Goal: Task Accomplishment & Management: Use online tool/utility

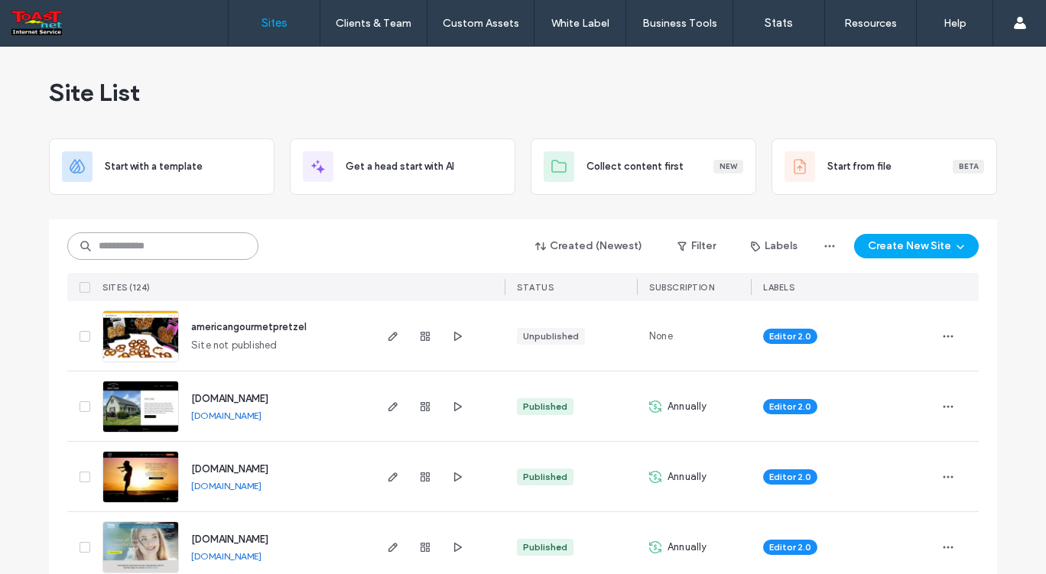
click at [133, 248] on input at bounding box center [162, 246] width 191 height 28
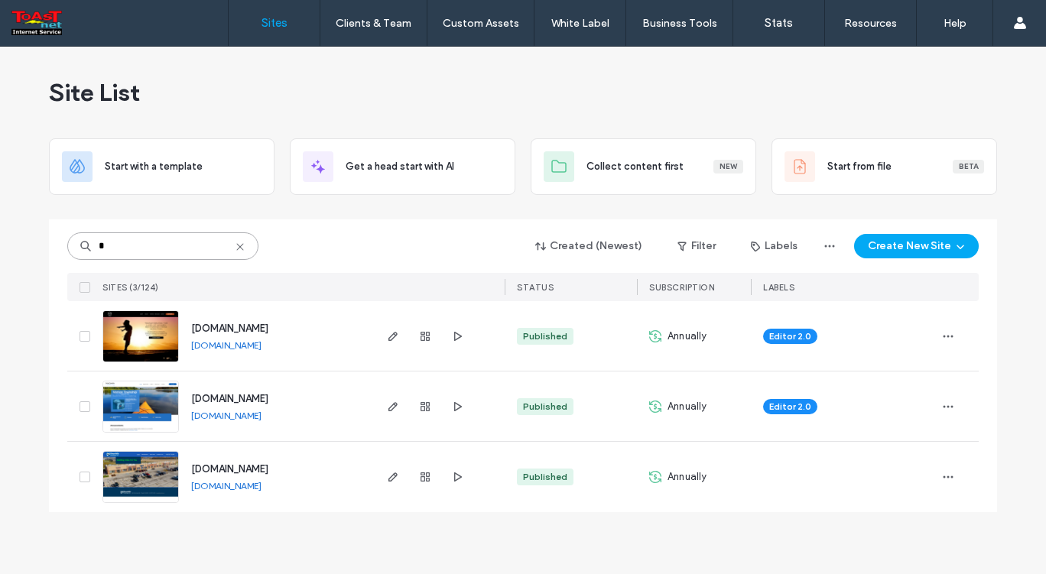
type input "*"
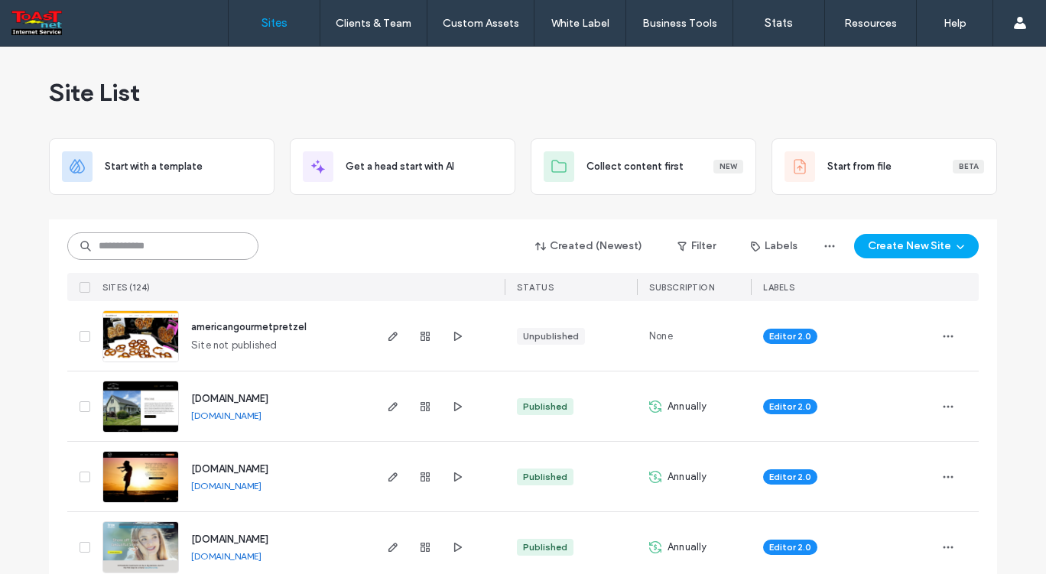
click at [121, 245] on input at bounding box center [162, 246] width 191 height 28
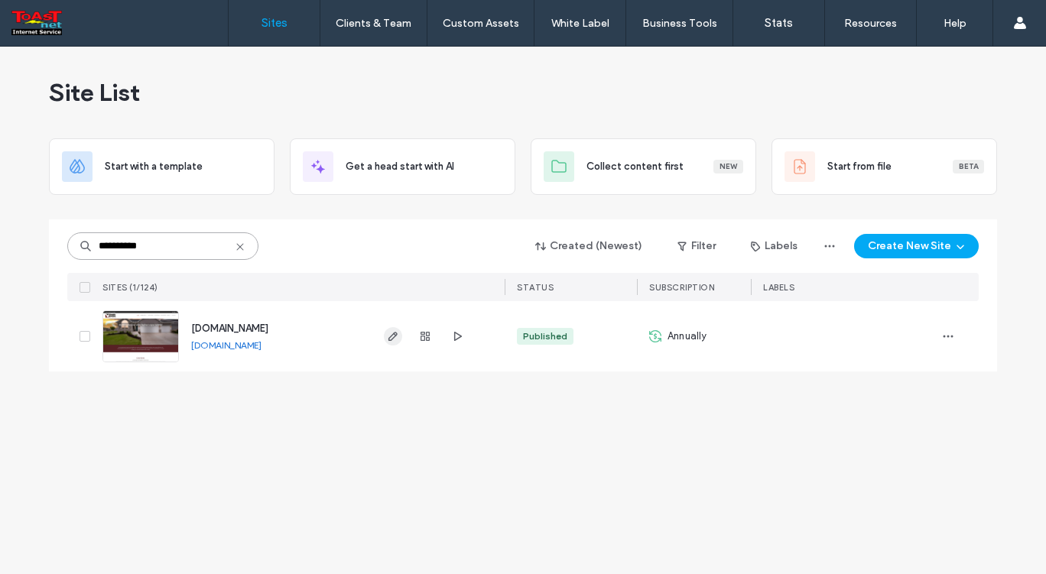
type input "**********"
click at [391, 336] on icon "button" at bounding box center [393, 336] width 12 height 12
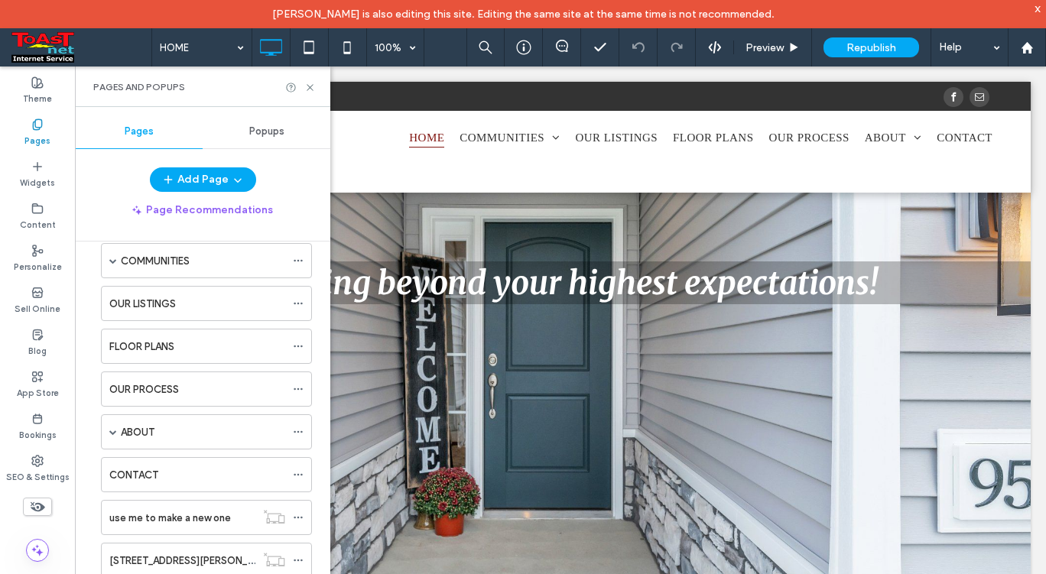
scroll to position [131, 0]
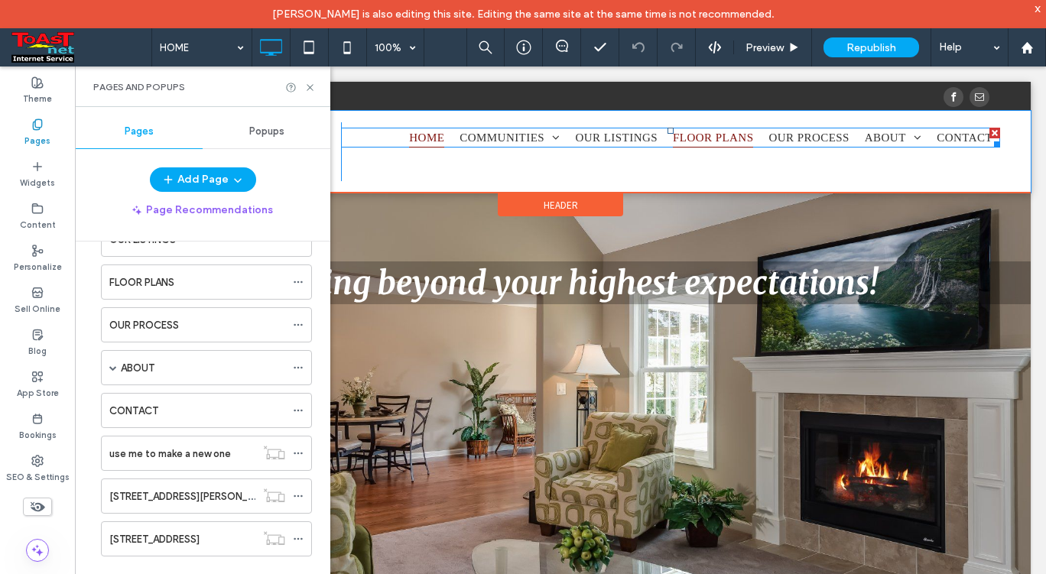
click at [696, 132] on span "FLOOR PLANS" at bounding box center [713, 138] width 80 height 20
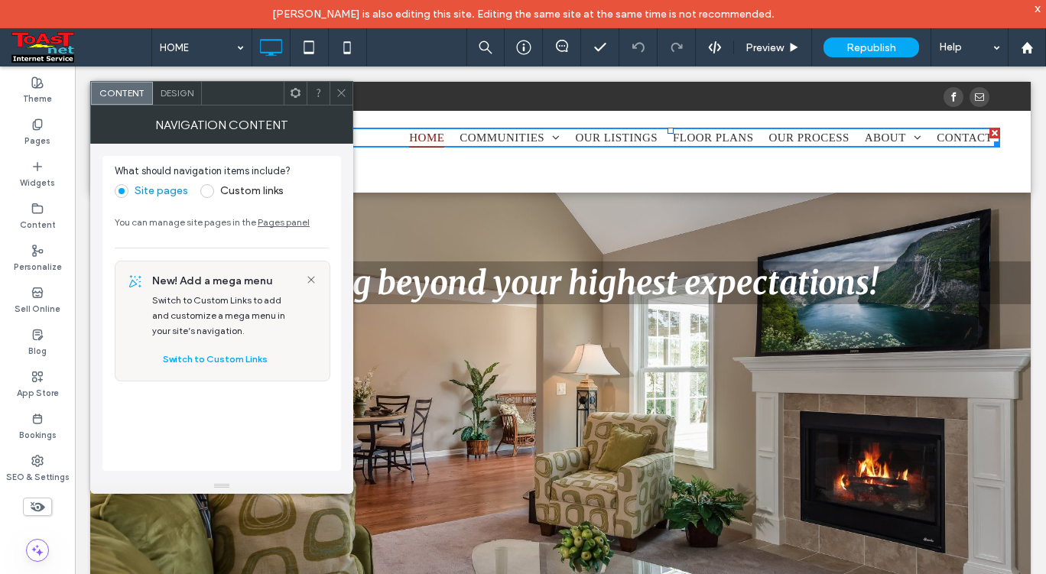
click at [340, 91] on icon at bounding box center [341, 92] width 11 height 11
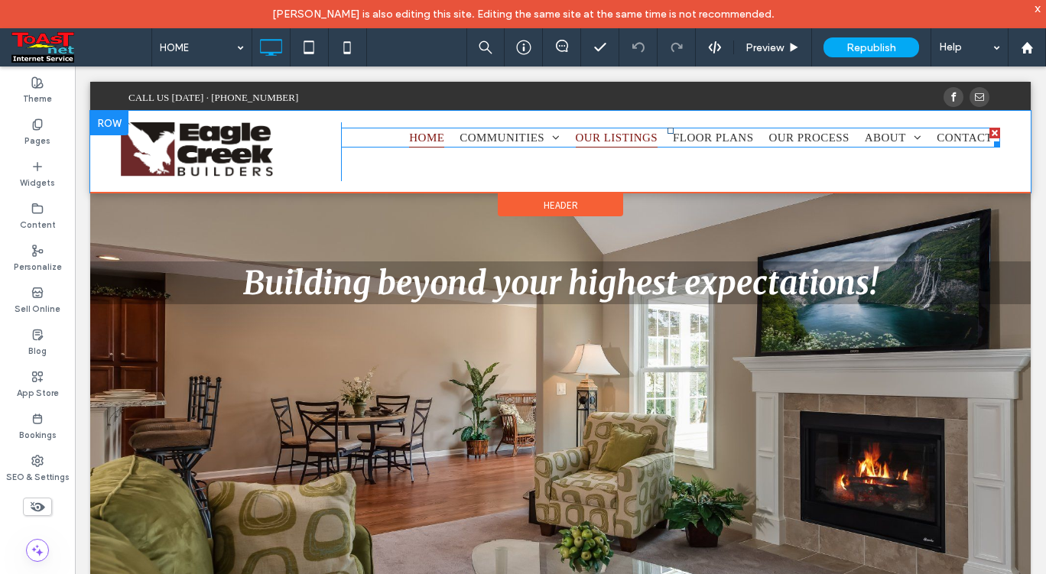
click at [592, 132] on span "OUR LISTINGS" at bounding box center [616, 138] width 83 height 20
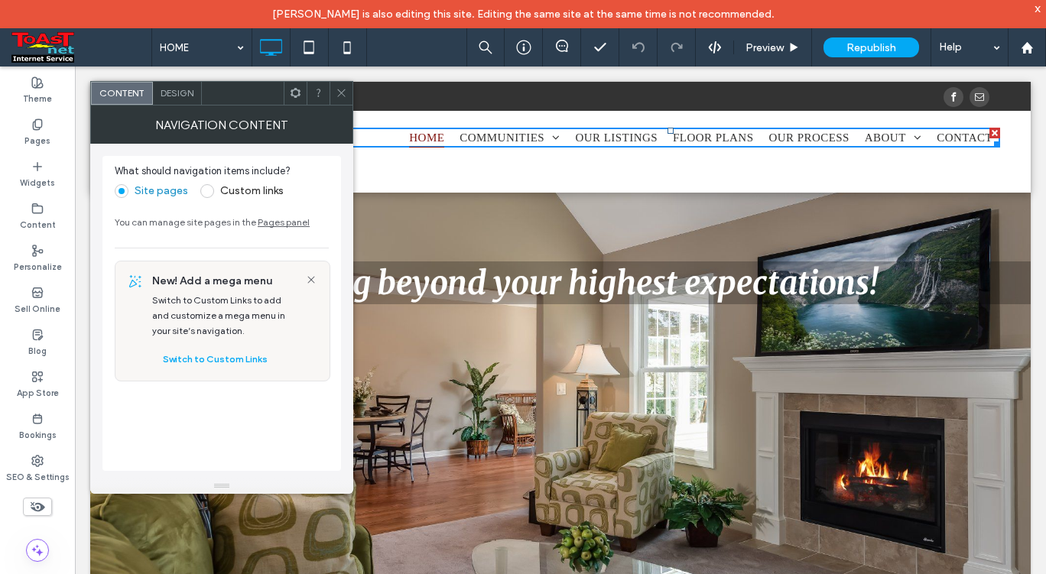
drag, startPoint x: 342, startPoint y: 91, endPoint x: 138, endPoint y: 31, distance: 213.3
click at [339, 92] on icon at bounding box center [341, 92] width 11 height 11
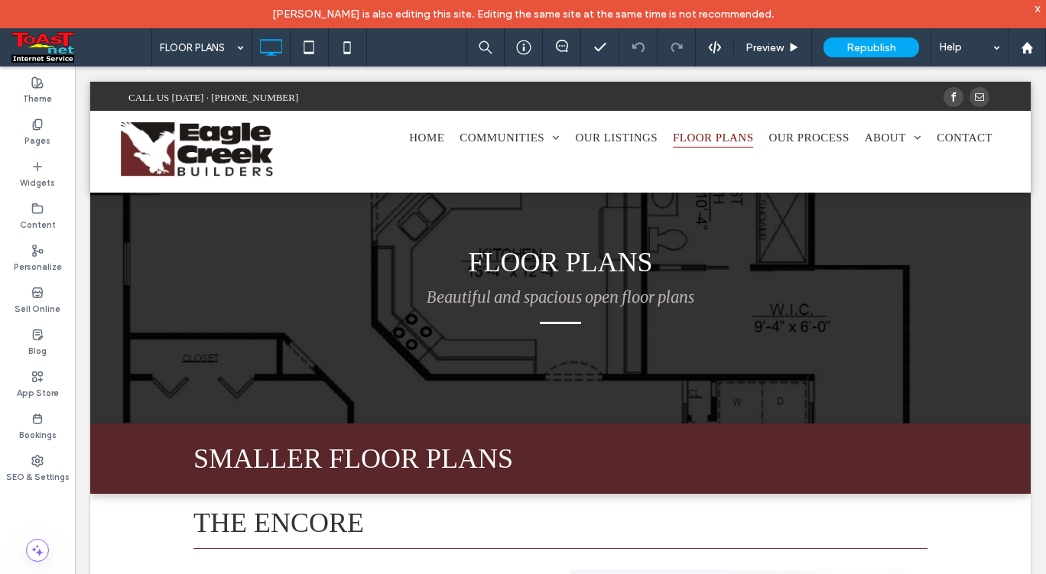
click at [197, 47] on input at bounding box center [198, 47] width 76 height 38
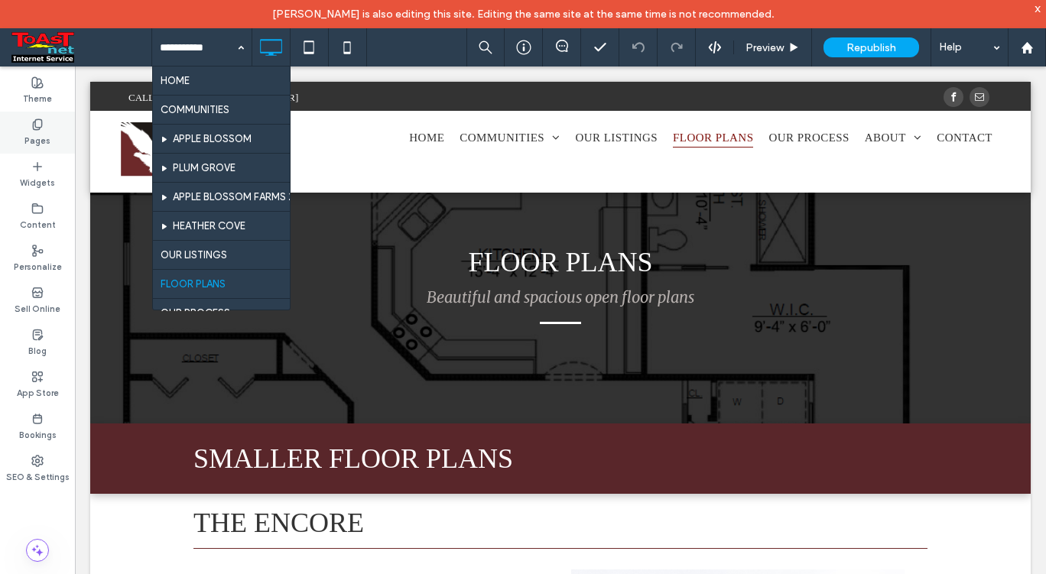
click at [32, 129] on icon at bounding box center [37, 124] width 12 height 12
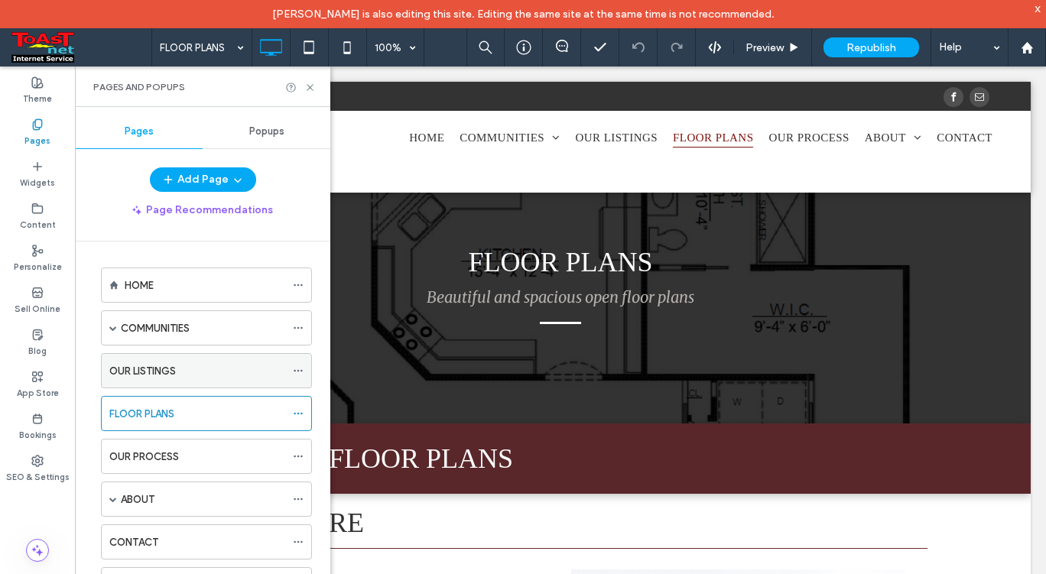
click at [185, 378] on div "OUR LISTINGS" at bounding box center [197, 371] width 176 height 16
click at [310, 88] on icon at bounding box center [309, 87] width 11 height 11
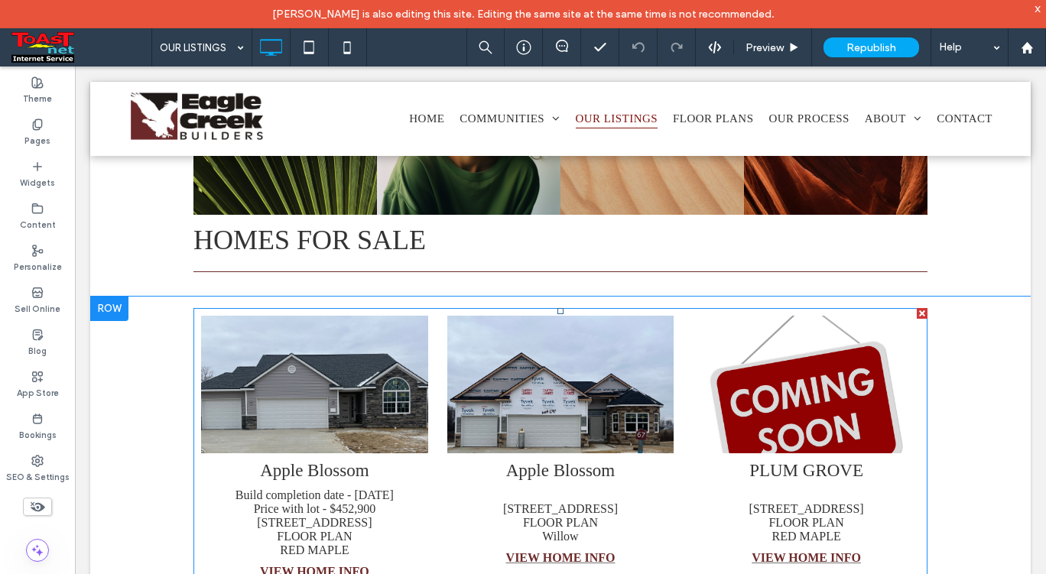
scroll to position [382, 0]
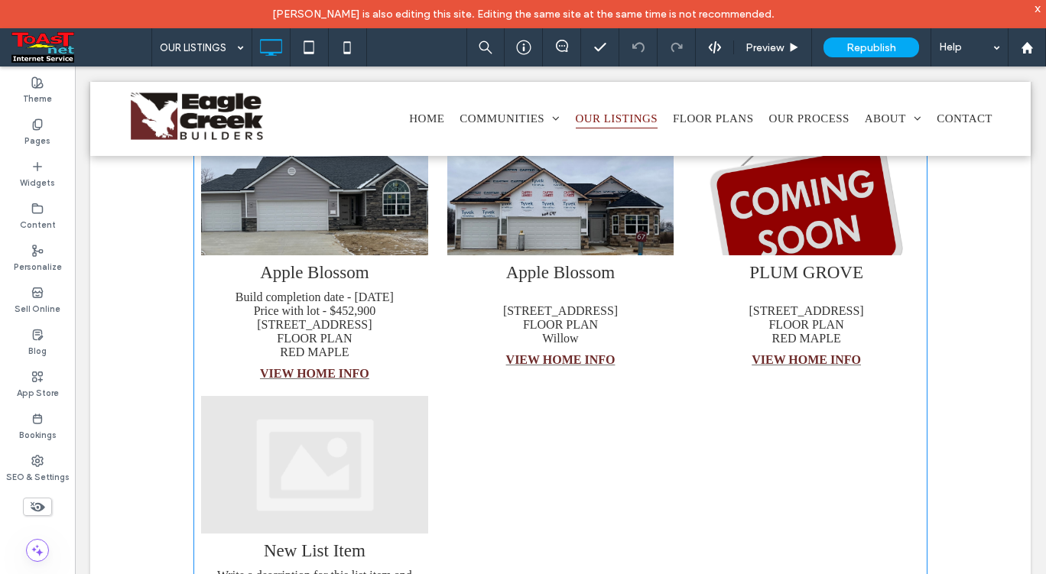
click at [439, 359] on li "Apple Blossom 7819 Gala Dr. Lot 67 FLOOR PLAN Willow VIEW HOME INFO" at bounding box center [560, 249] width 242 height 278
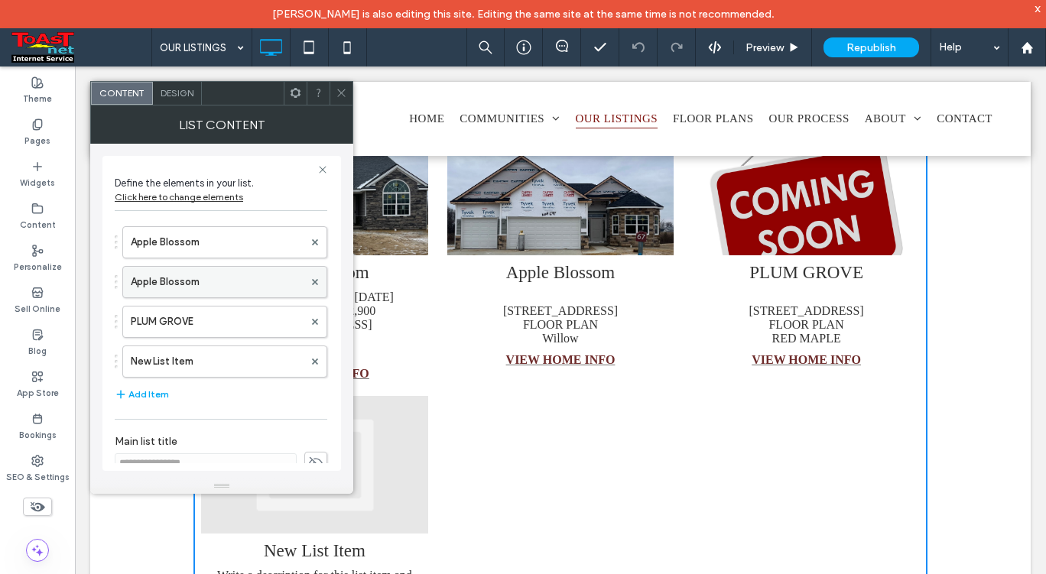
click at [193, 285] on label "Apple Blossom" at bounding box center [217, 282] width 173 height 31
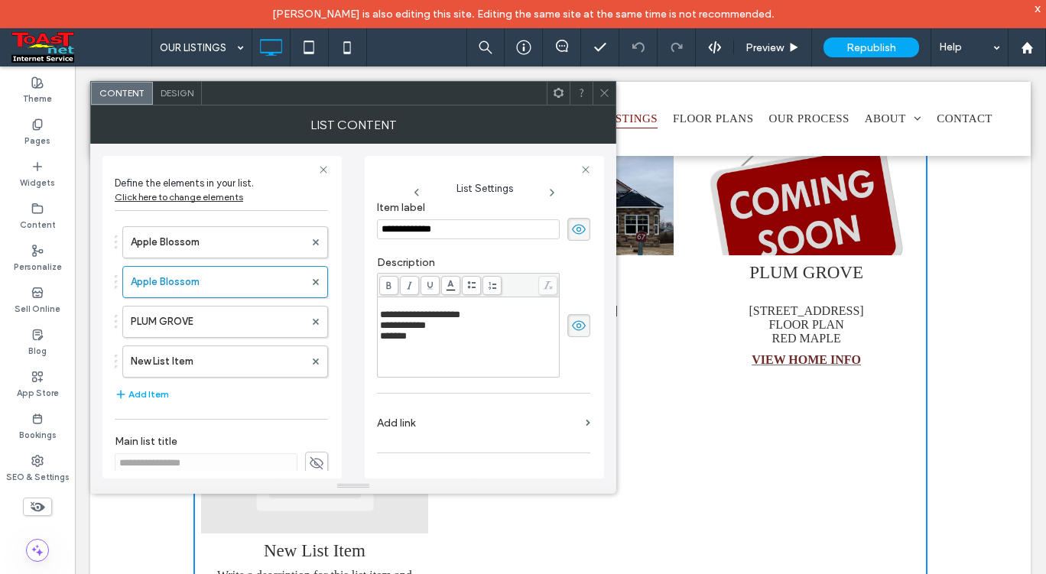
scroll to position [229, 0]
click at [605, 95] on icon at bounding box center [603, 92] width 11 height 11
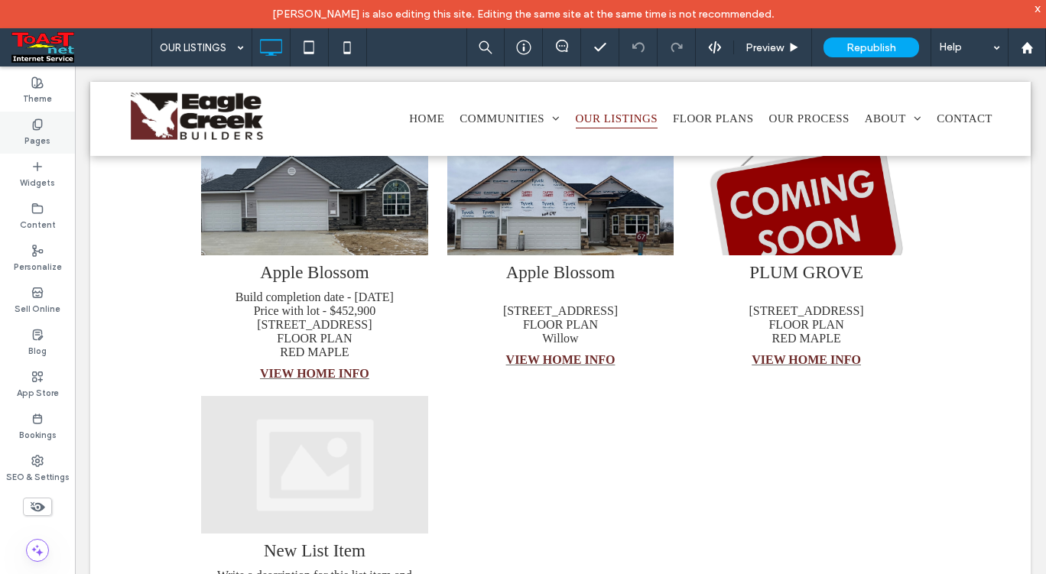
click at [41, 126] on use at bounding box center [37, 124] width 8 height 10
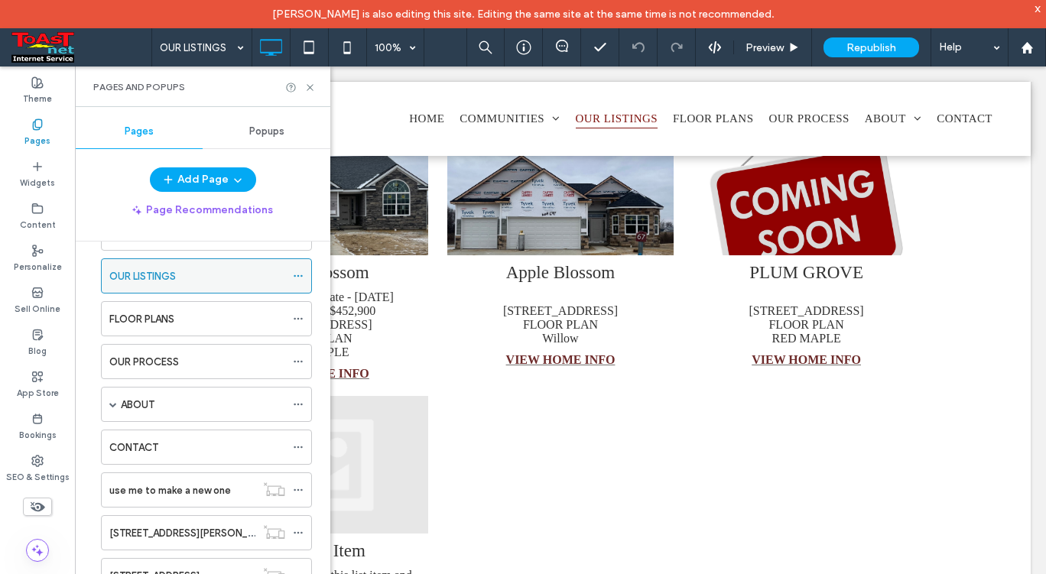
scroll to position [131, 0]
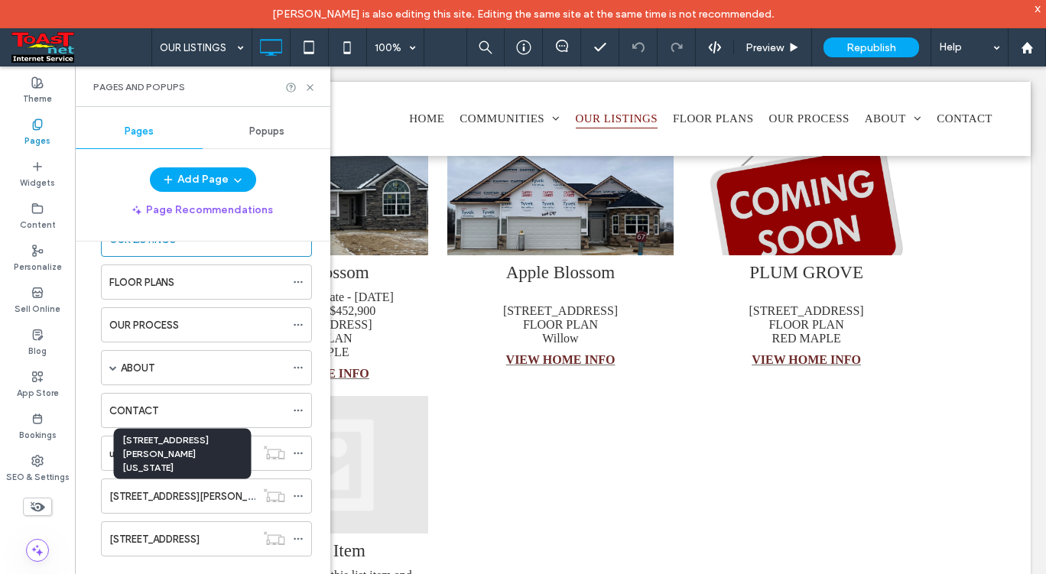
click at [195, 495] on label "7807 Gala Dr Holland, Ohio Lot 69" at bounding box center [220, 496] width 222 height 27
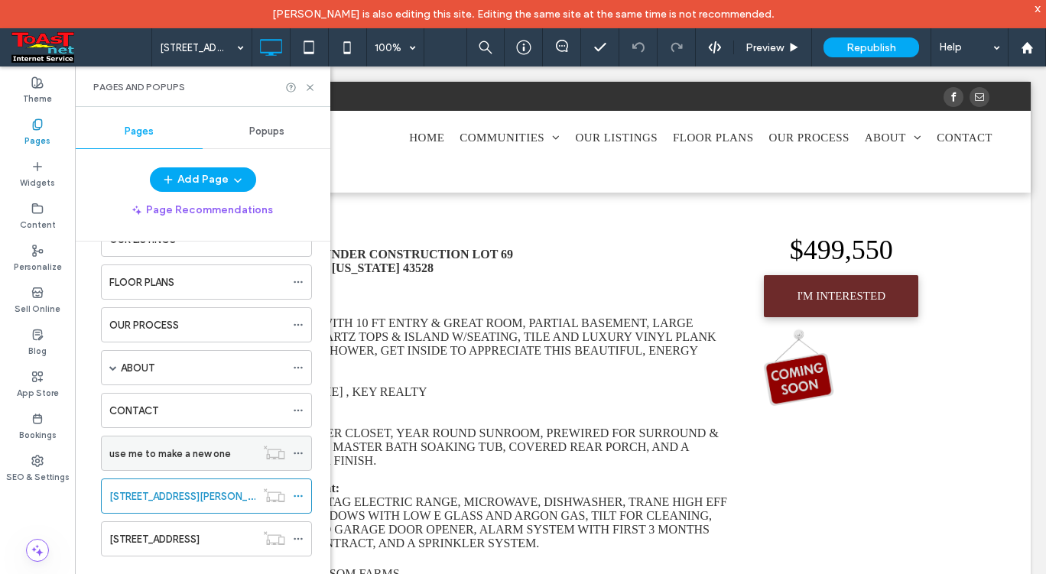
click at [297, 454] on icon at bounding box center [298, 453] width 11 height 11
click at [40, 88] on use at bounding box center [37, 82] width 11 height 11
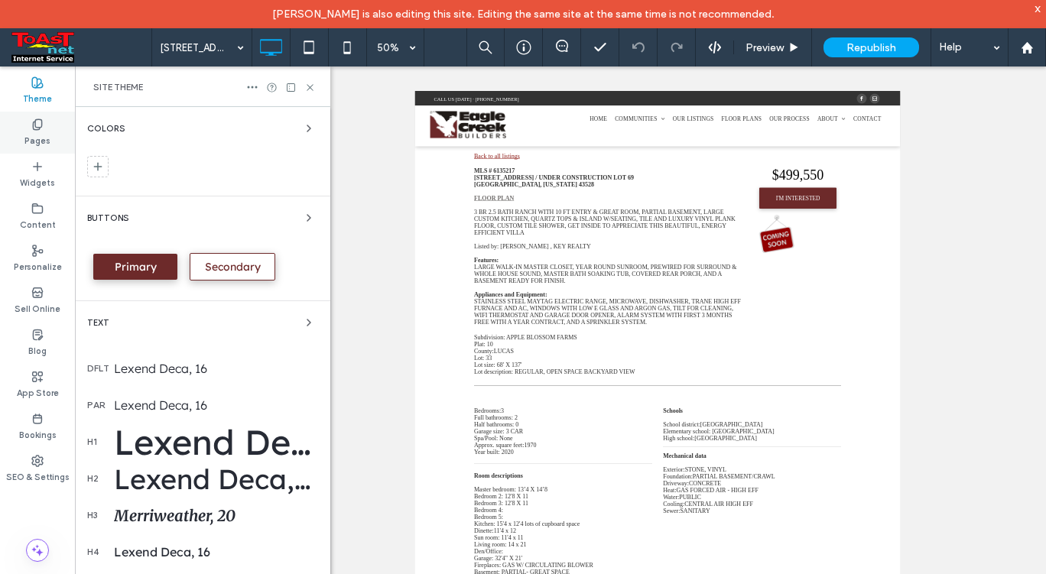
click at [41, 125] on use at bounding box center [37, 124] width 8 height 10
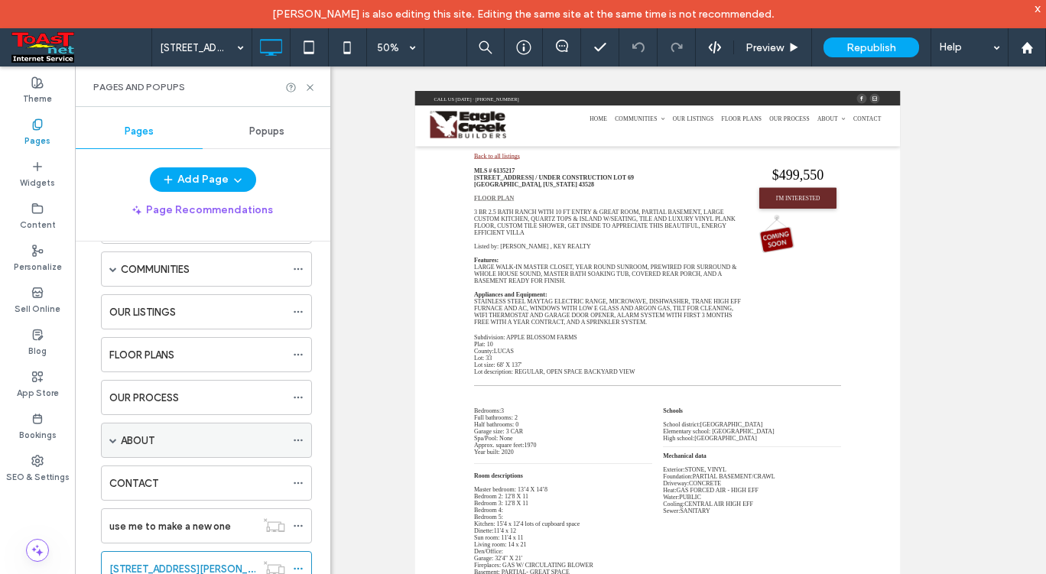
scroll to position [131, 0]
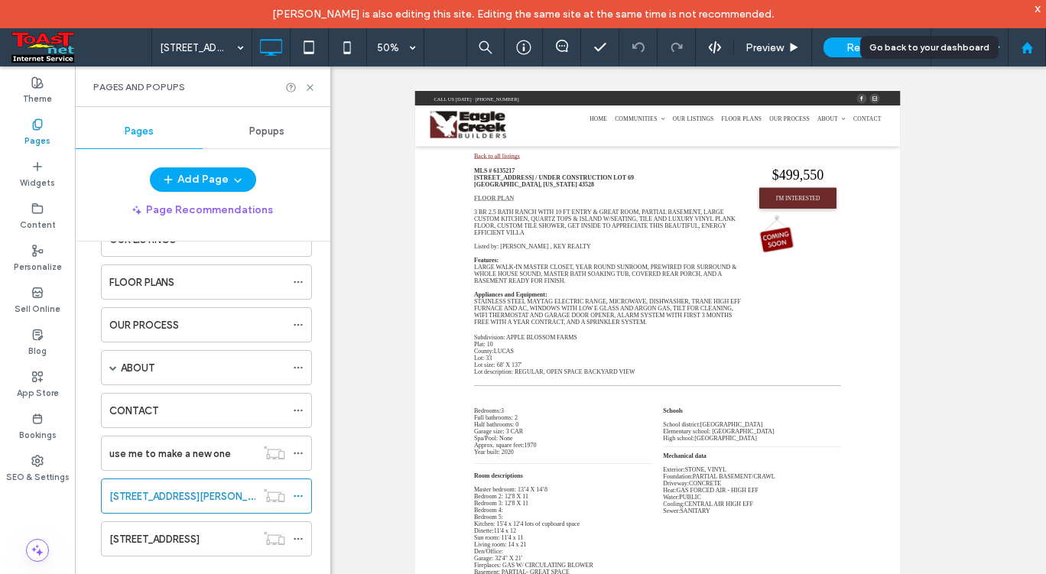
click at [1026, 44] on use at bounding box center [1025, 46] width 11 height 11
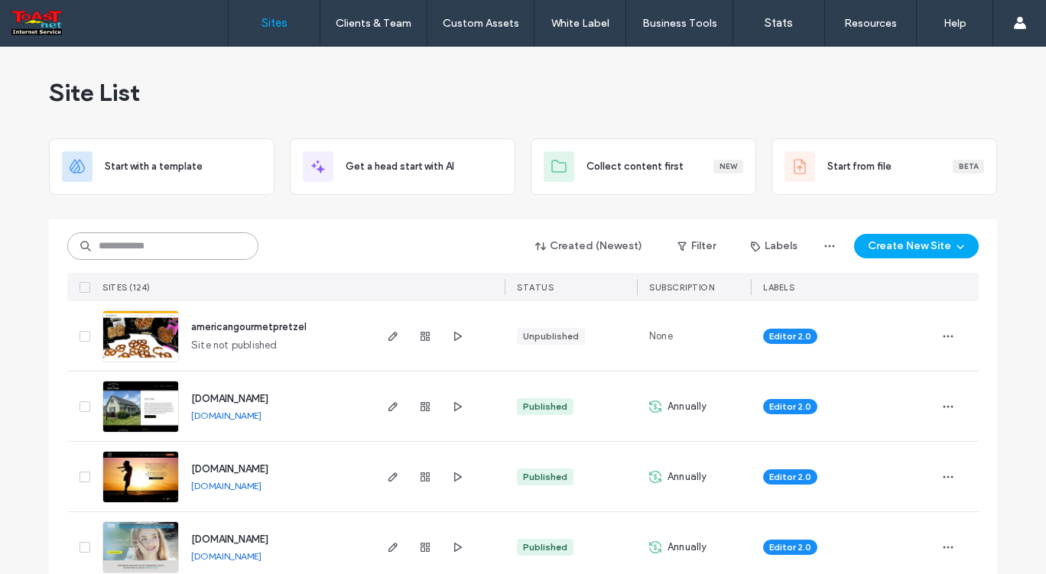
click at [153, 242] on input at bounding box center [162, 246] width 191 height 28
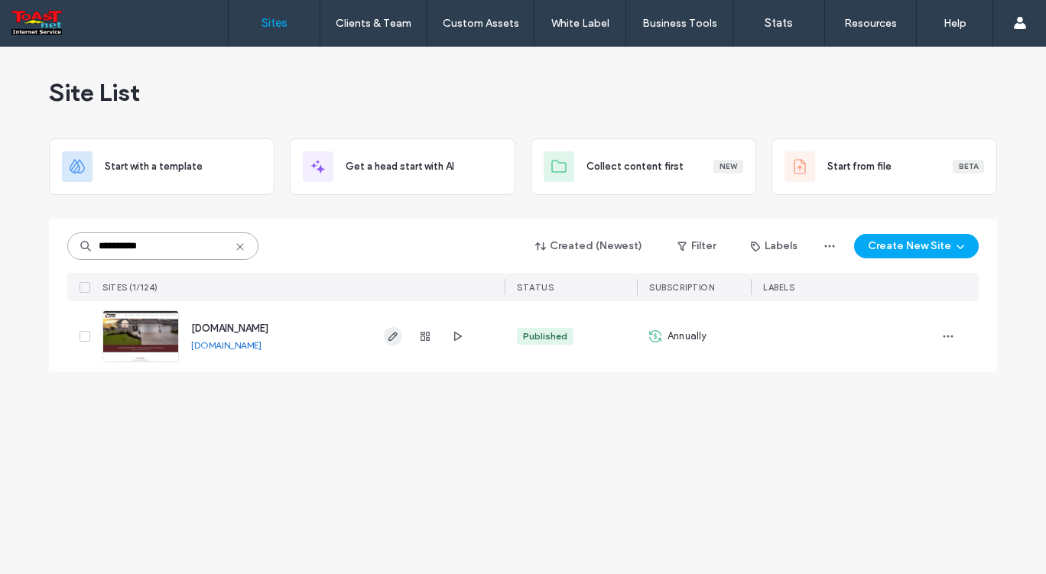
type input "**********"
click at [390, 339] on icon "button" at bounding box center [393, 336] width 12 height 12
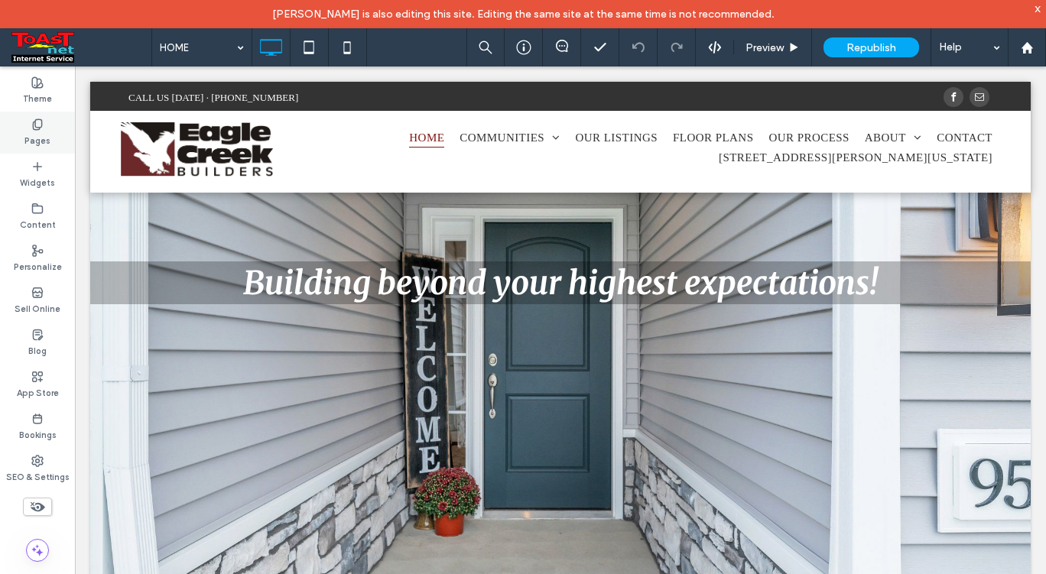
click at [33, 125] on use at bounding box center [37, 124] width 8 height 10
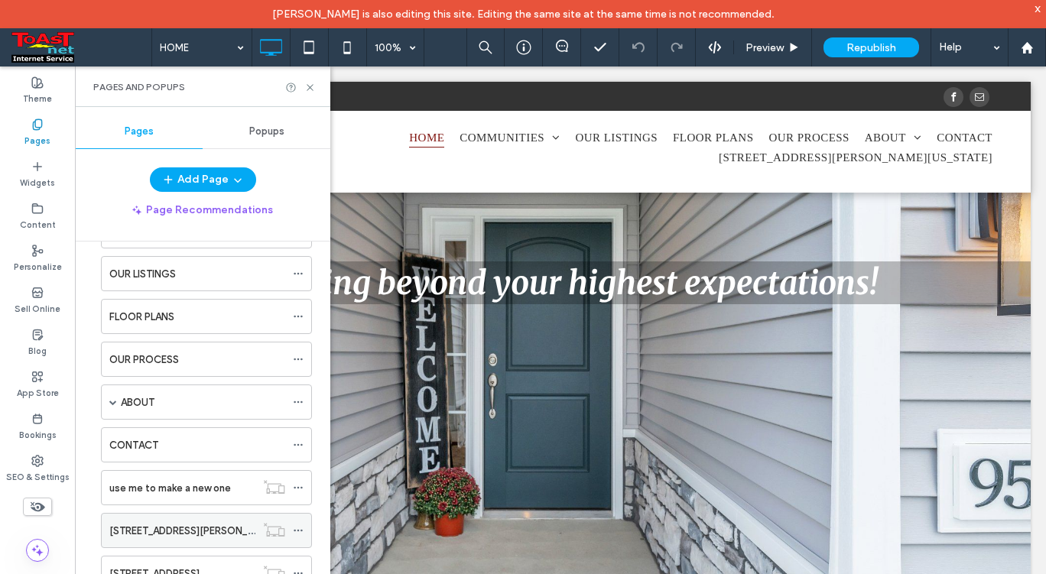
scroll to position [174, 0]
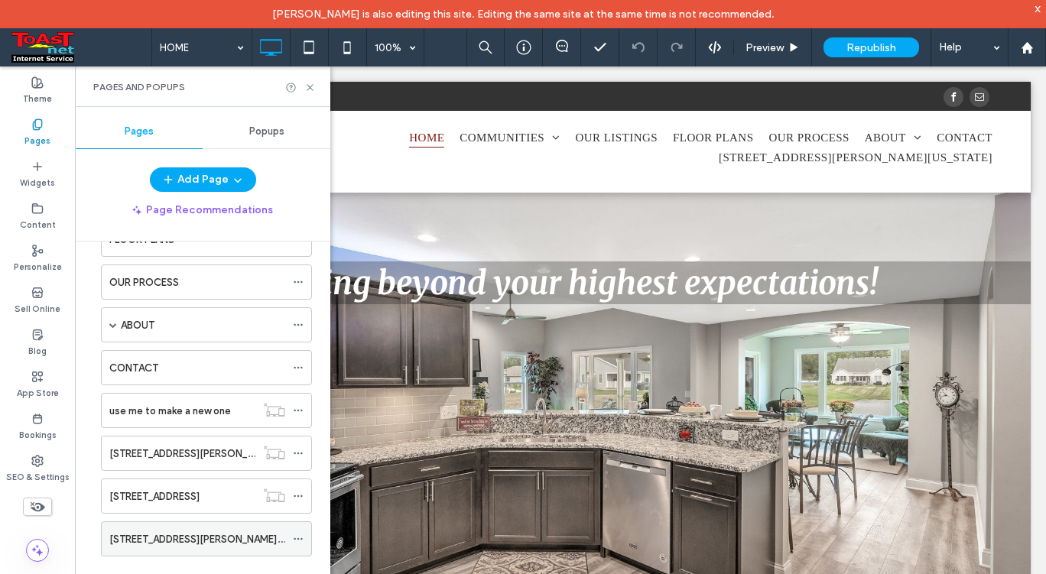
click at [297, 536] on icon at bounding box center [298, 538] width 11 height 11
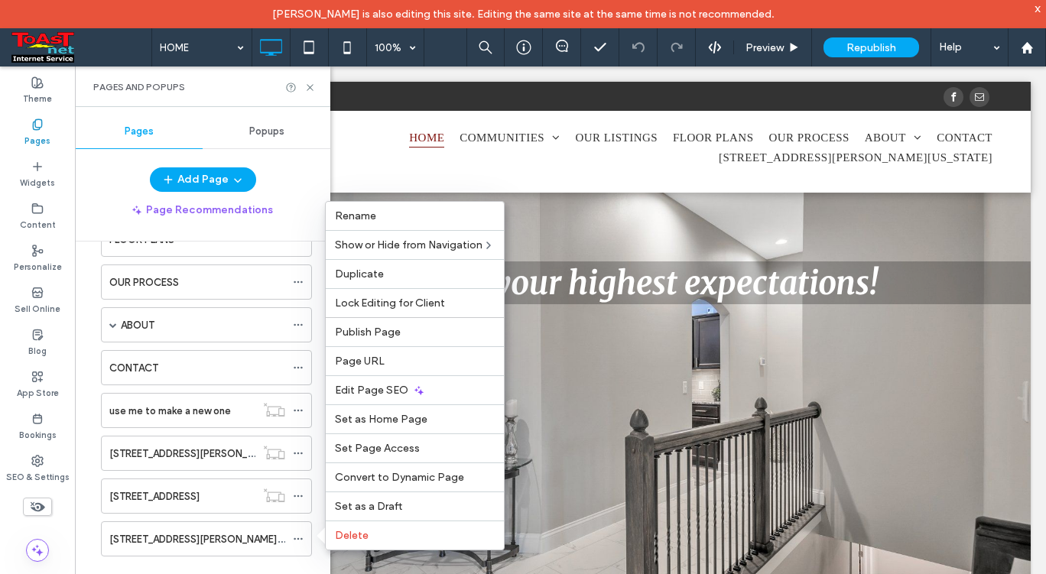
click at [622, 491] on div at bounding box center [560, 334] width 971 height 536
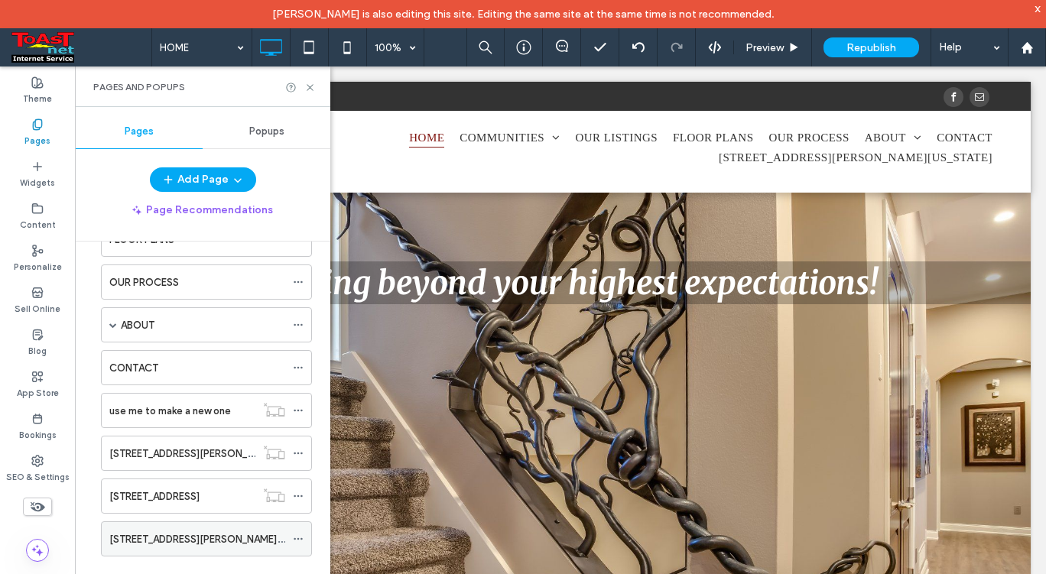
click at [178, 536] on label "[STREET_ADDRESS][PERSON_NAME][US_STATE]" at bounding box center [220, 539] width 222 height 27
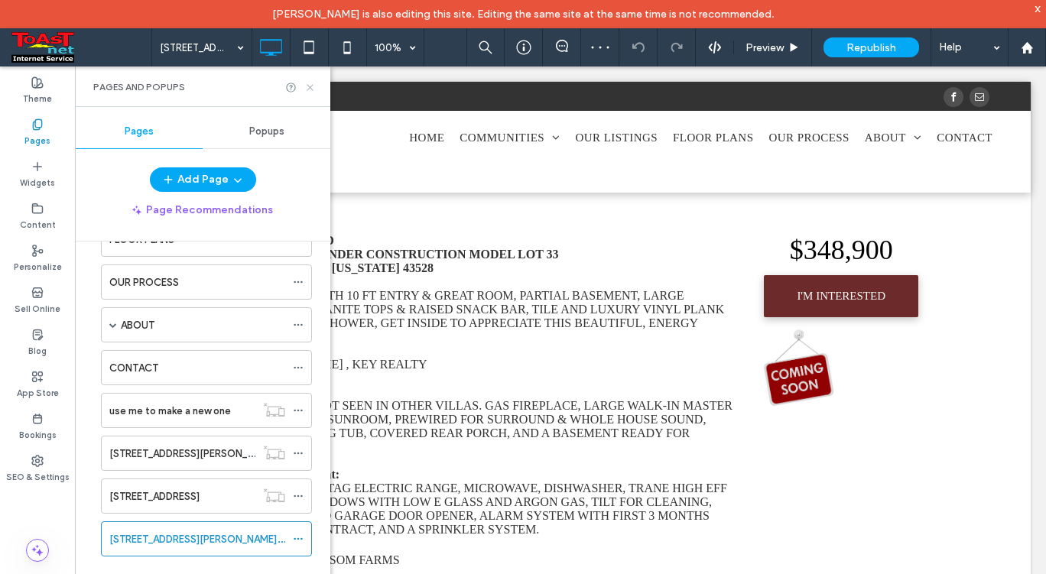
click at [312, 85] on use at bounding box center [309, 87] width 6 height 6
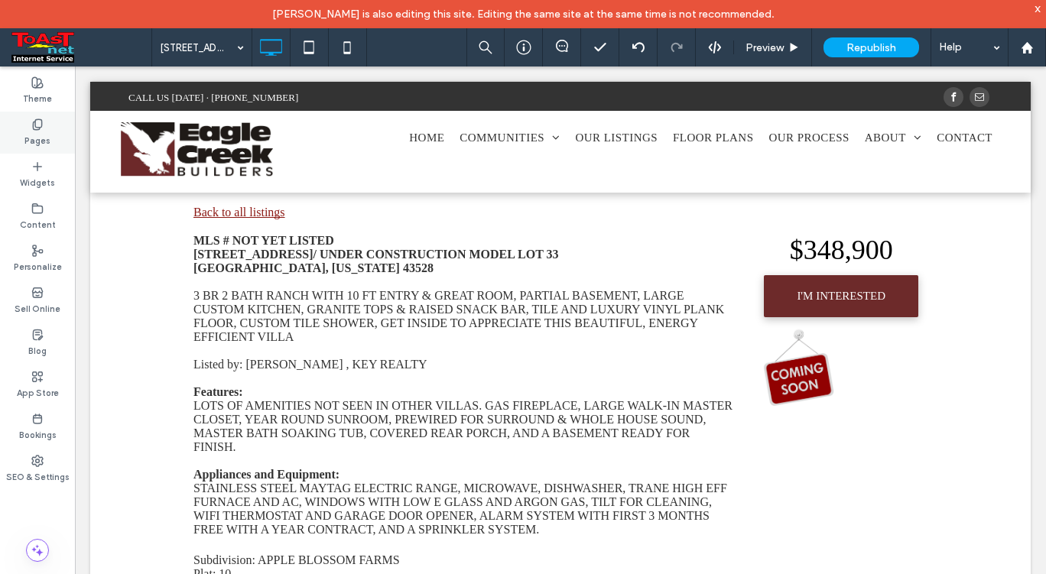
click at [41, 120] on icon at bounding box center [37, 124] width 12 height 12
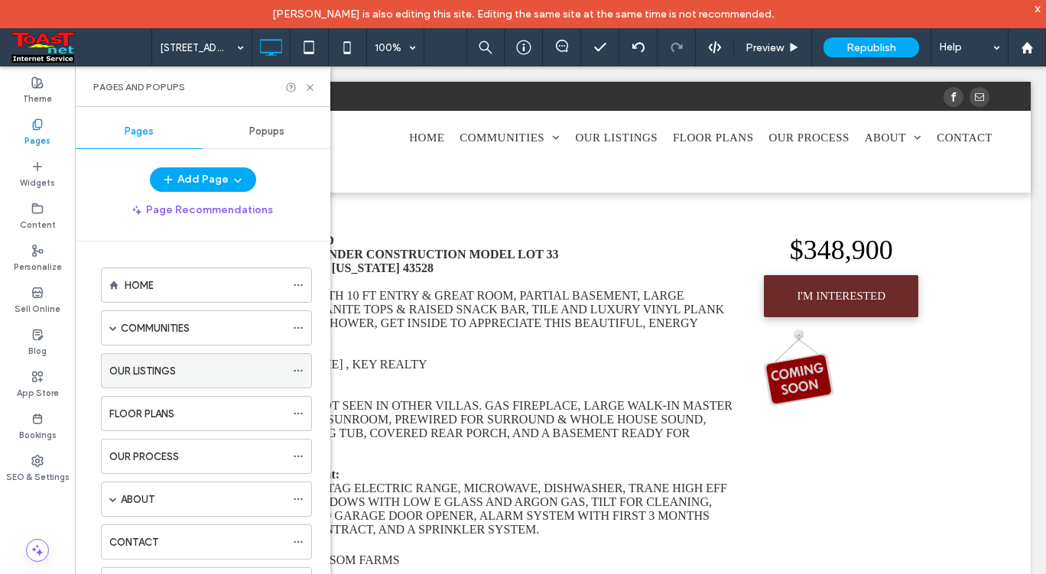
click at [159, 372] on label "OUR LISTINGS" at bounding box center [142, 371] width 66 height 27
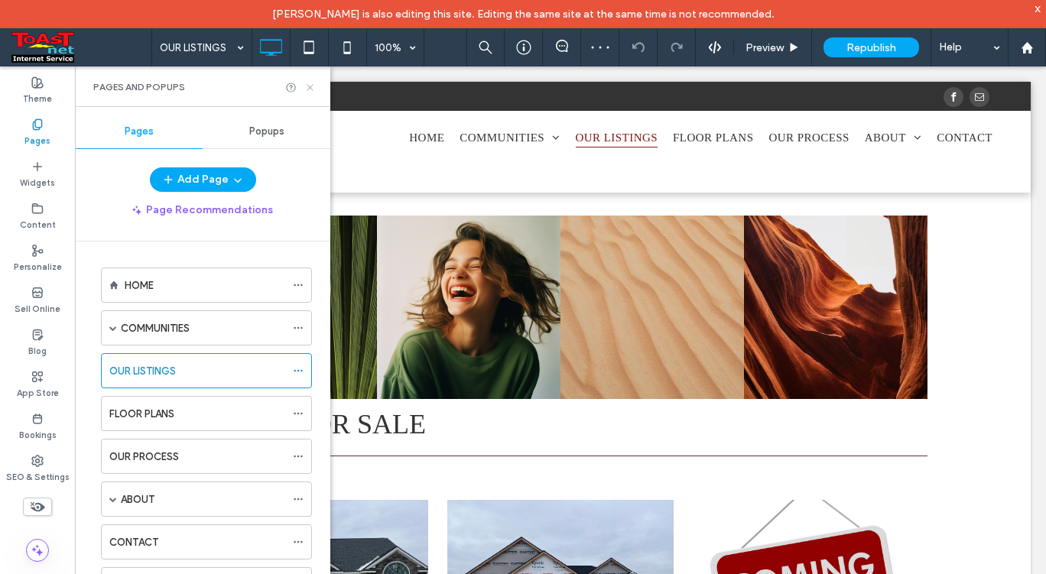
click at [307, 85] on use at bounding box center [309, 87] width 6 height 6
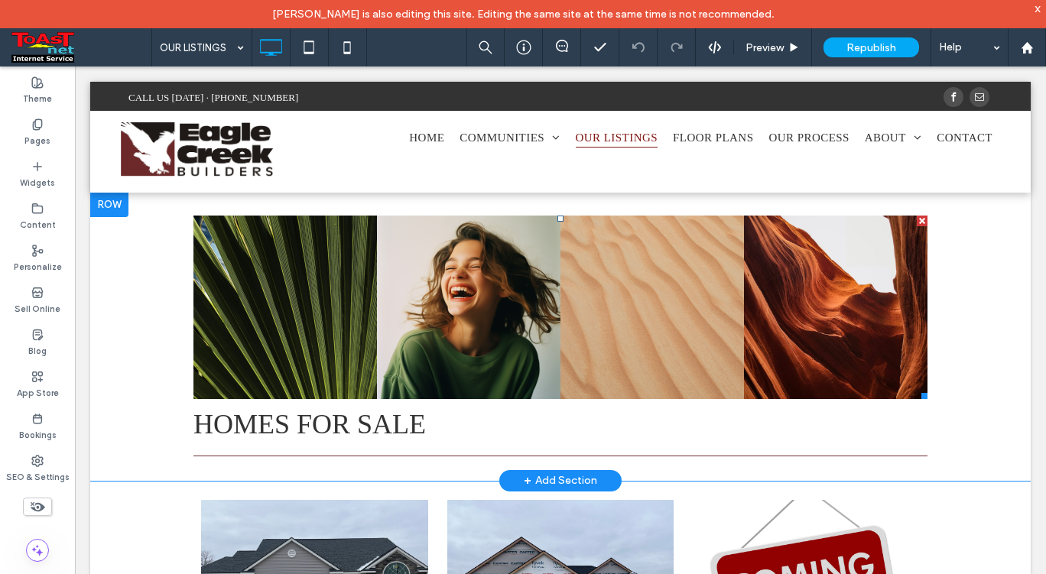
click at [916, 221] on div at bounding box center [921, 221] width 11 height 11
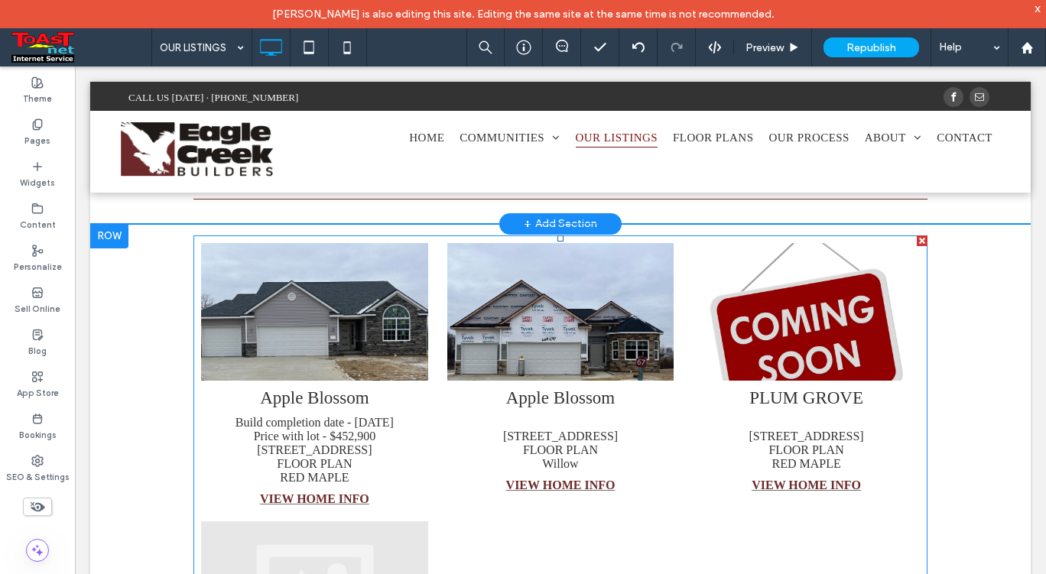
scroll to position [76, 0]
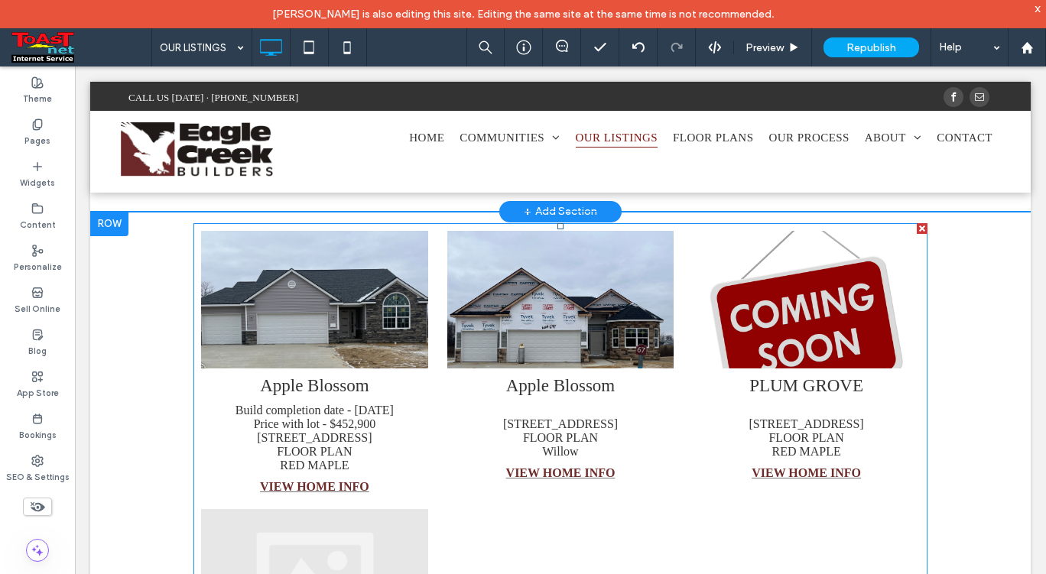
click at [556, 411] on div "7819 Gala Dr. Lot 67 FLOOR PLAN Willow" at bounding box center [560, 431] width 227 height 55
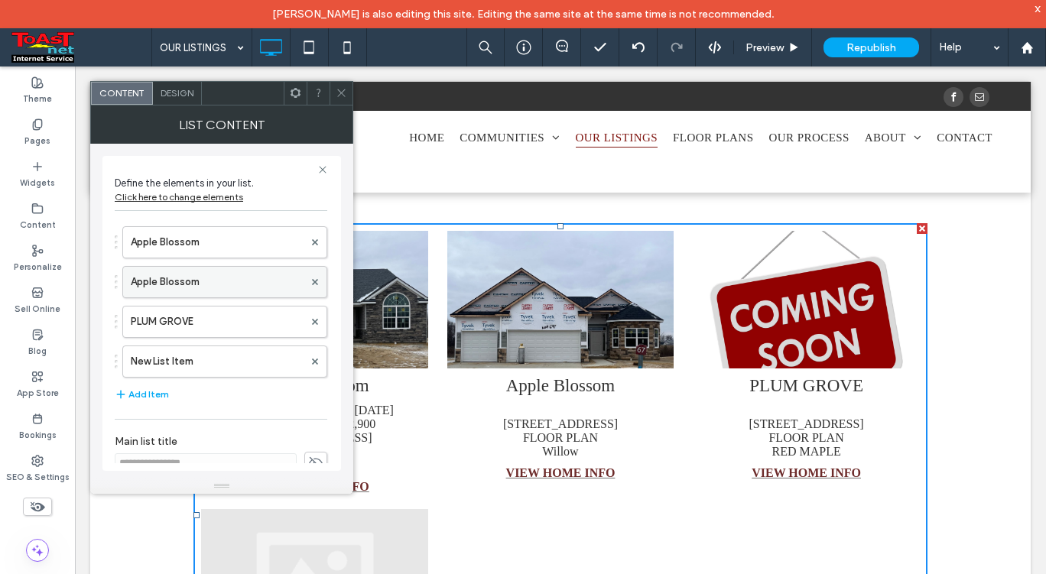
click at [187, 283] on label "Apple Blossom" at bounding box center [217, 282] width 173 height 31
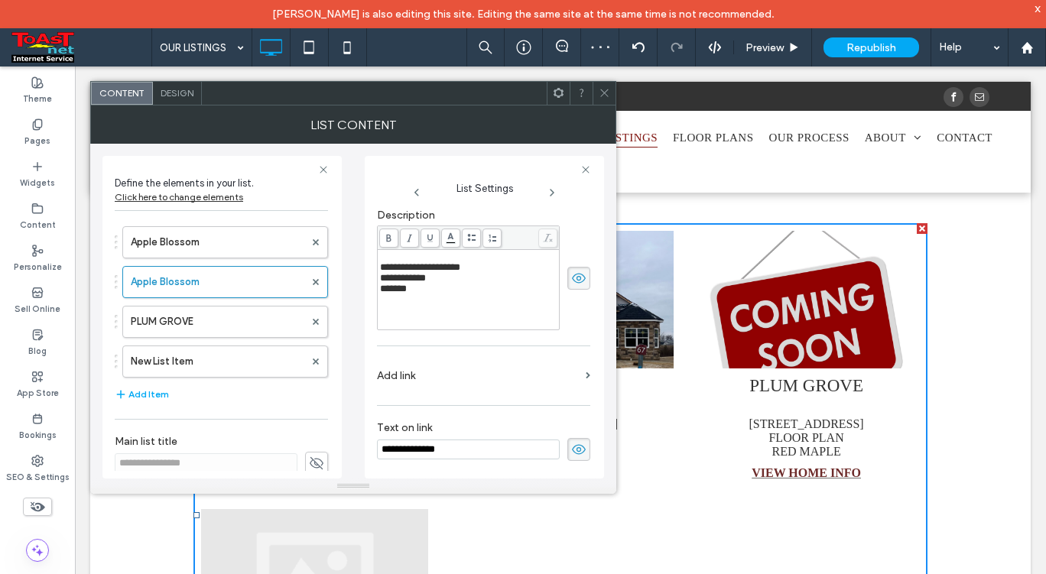
scroll to position [274, 0]
click at [214, 237] on label "Apple Blossom" at bounding box center [217, 242] width 173 height 31
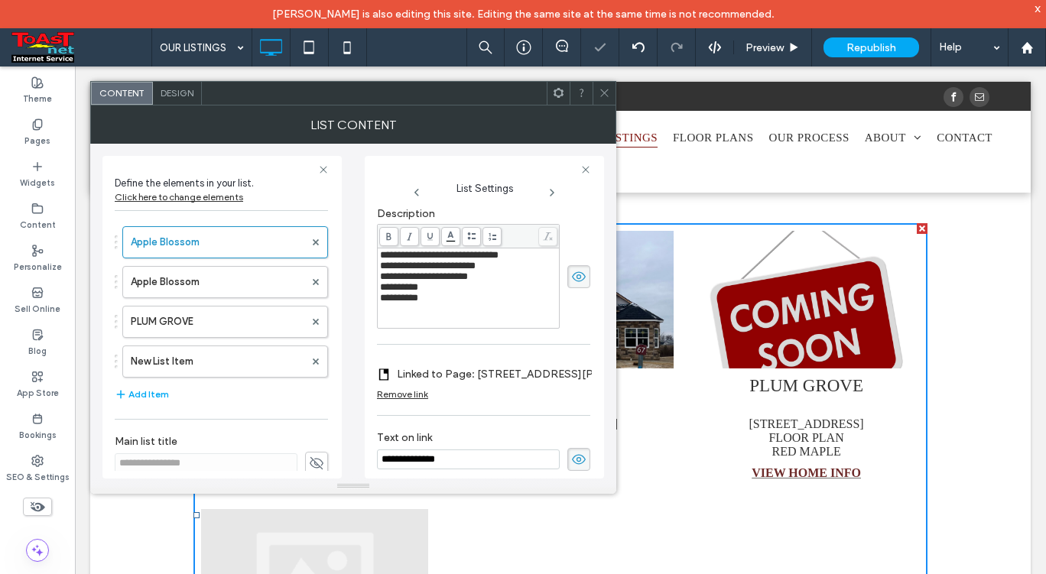
click at [439, 377] on label "Linked to Page: 7807 Gala Dr Holland, Ohio Lot 69" at bounding box center [503, 374] width 213 height 28
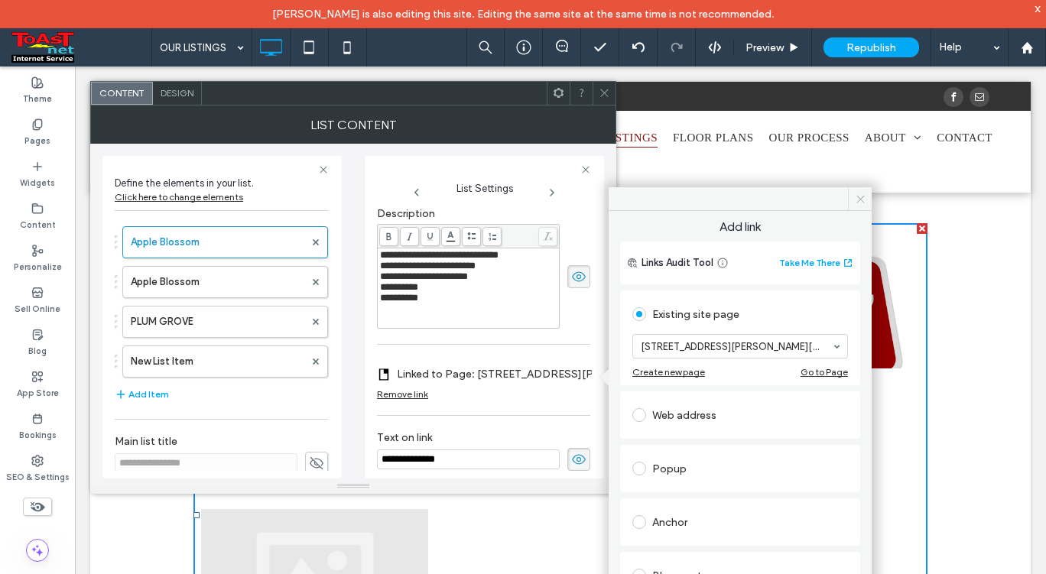
click at [859, 201] on icon at bounding box center [859, 198] width 11 height 11
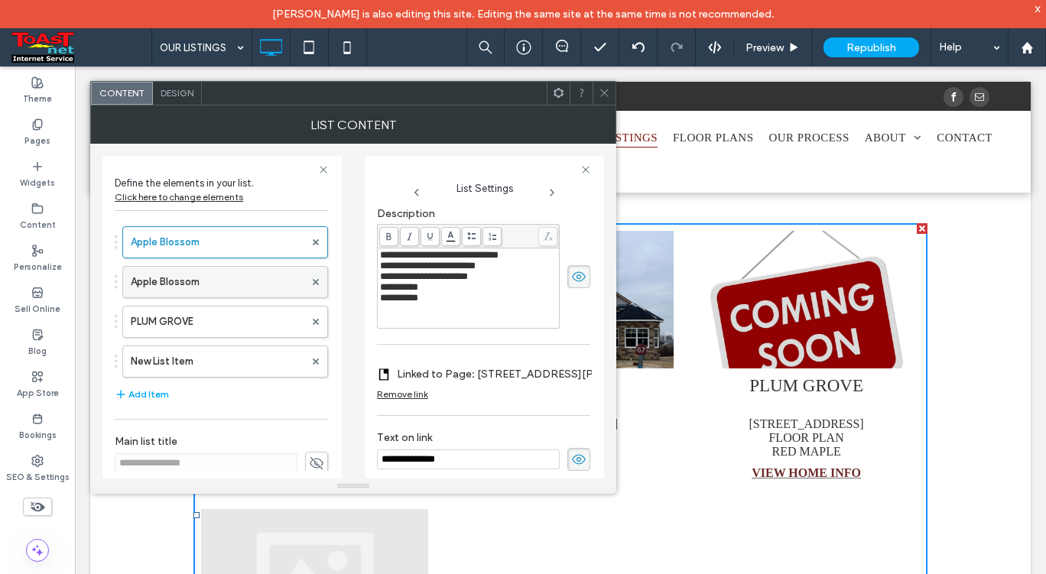
click at [166, 284] on label "Apple Blossom" at bounding box center [217, 282] width 173 height 31
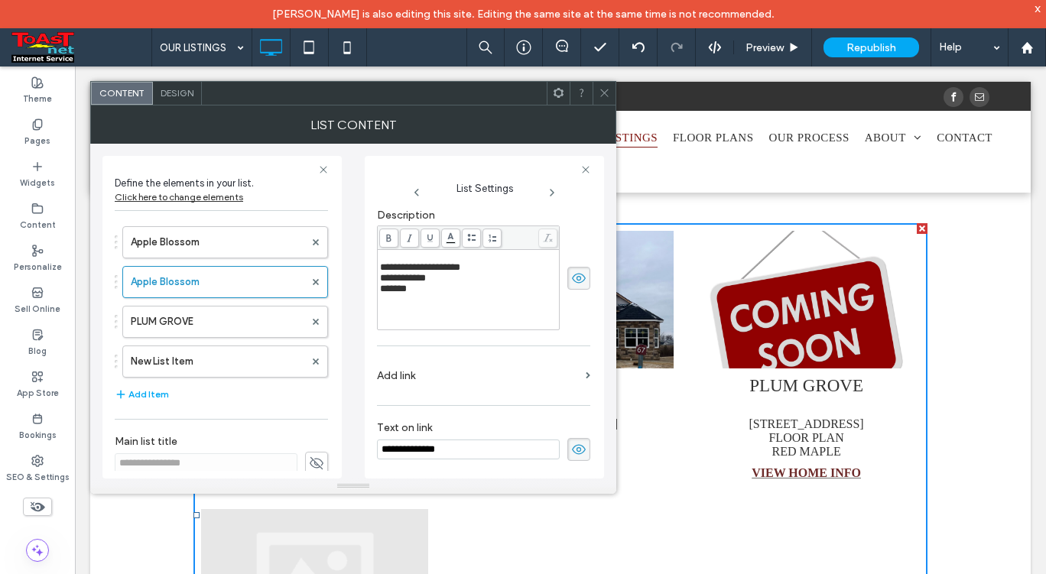
click at [543, 370] on label "Add link" at bounding box center [478, 376] width 203 height 28
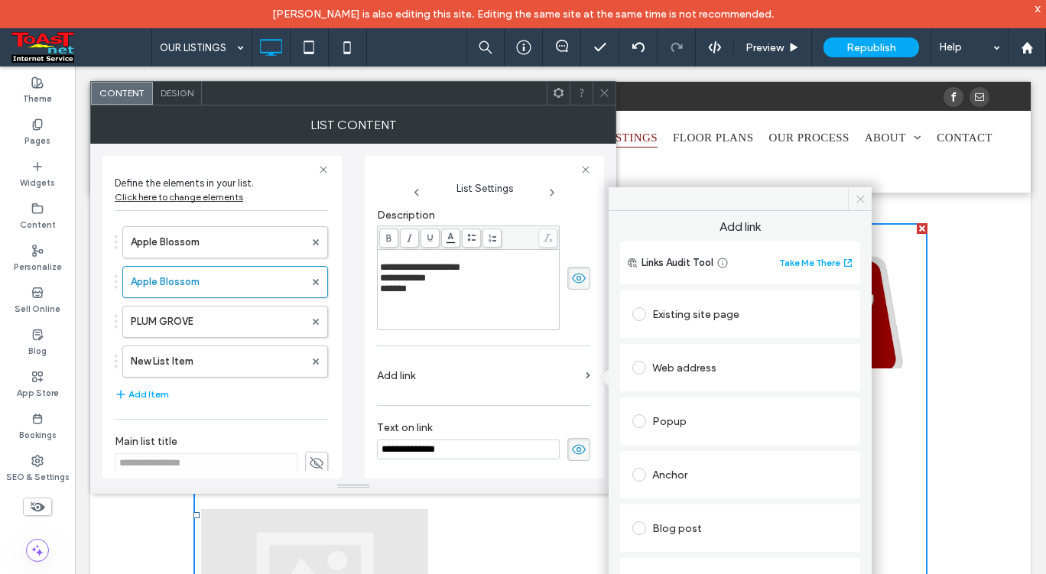
click at [862, 202] on use at bounding box center [860, 199] width 8 height 8
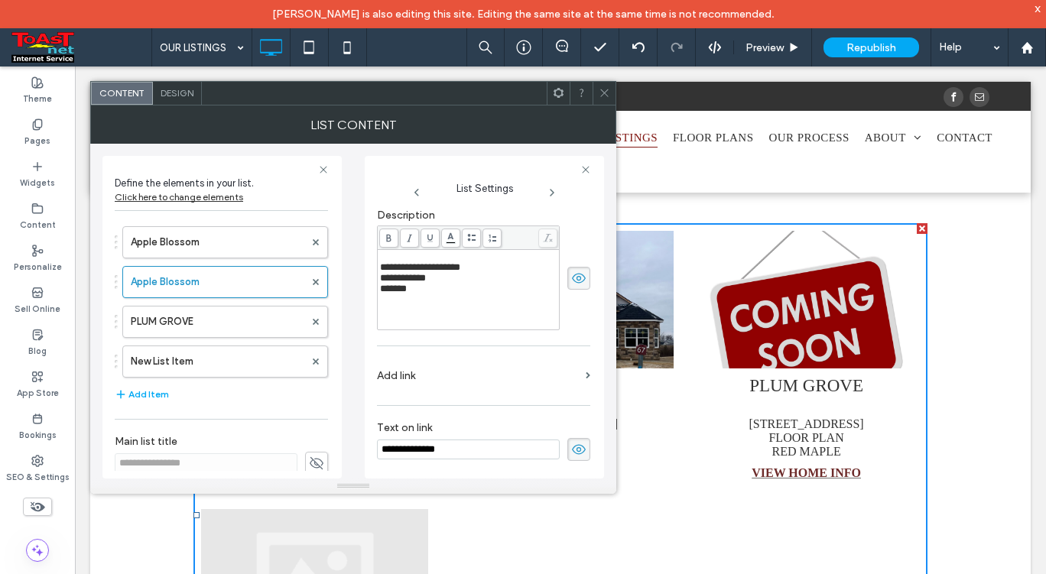
click at [602, 93] on icon at bounding box center [603, 92] width 11 height 11
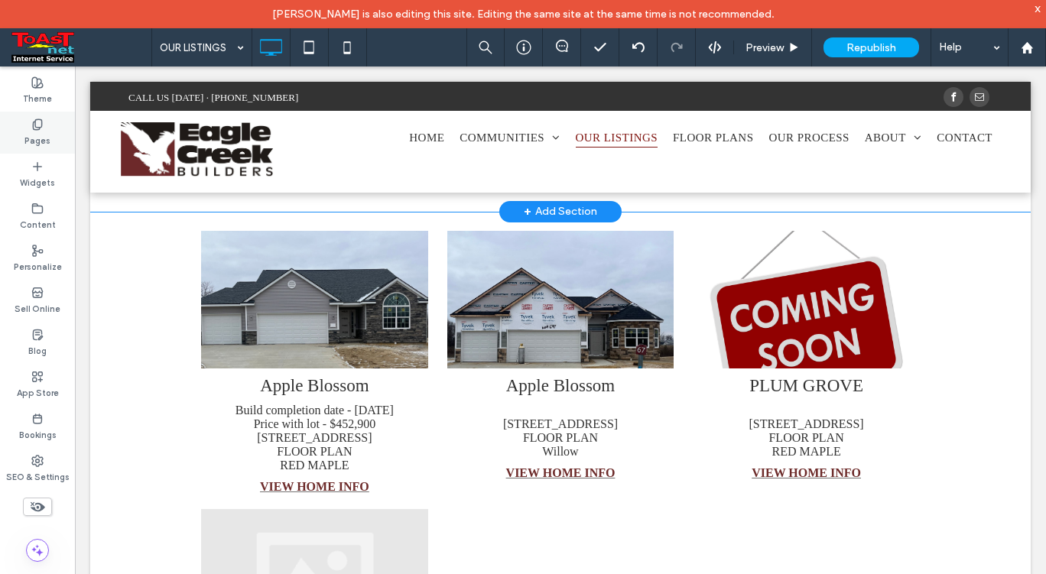
click at [43, 135] on label "Pages" at bounding box center [37, 139] width 26 height 17
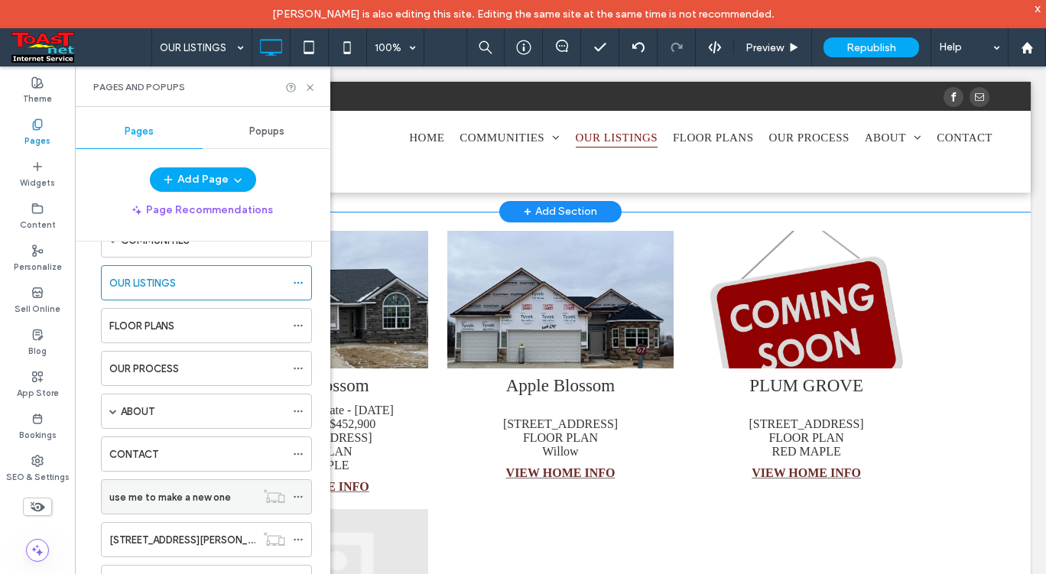
scroll to position [174, 0]
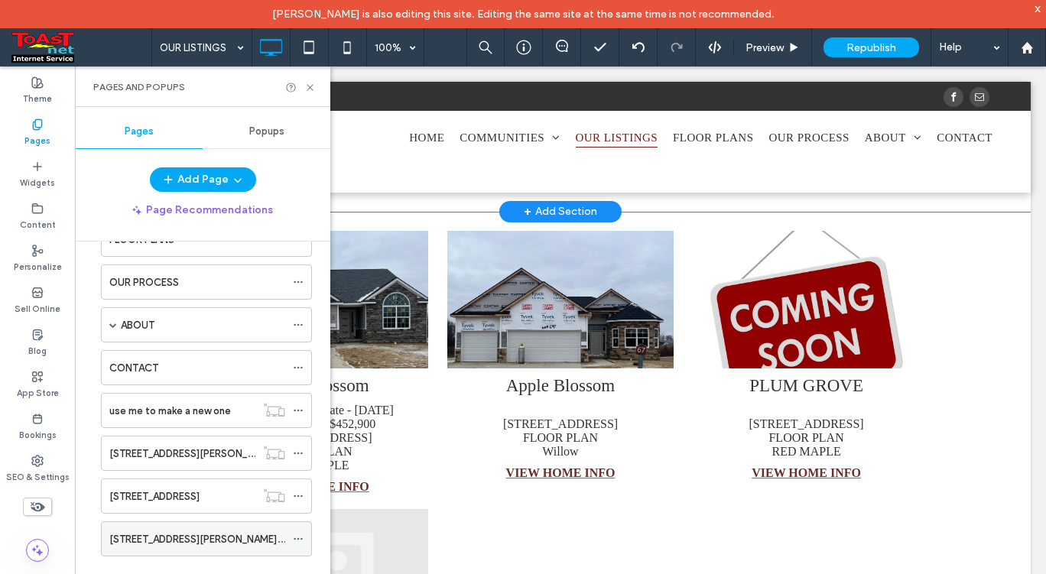
click at [154, 538] on label "7819 Gala Dr. Holland, Ohio" at bounding box center [220, 539] width 222 height 27
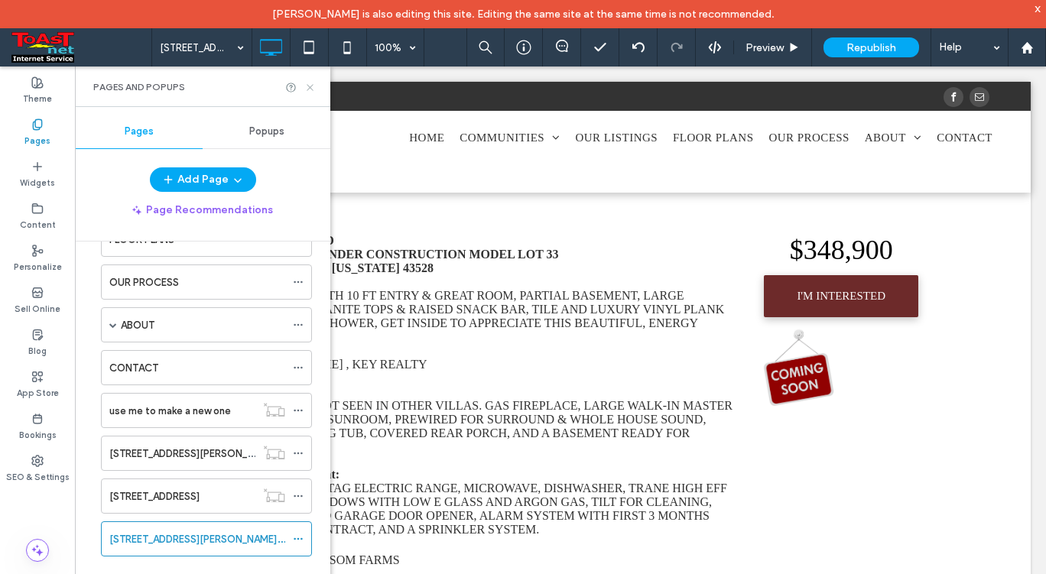
click at [312, 89] on icon at bounding box center [309, 87] width 11 height 11
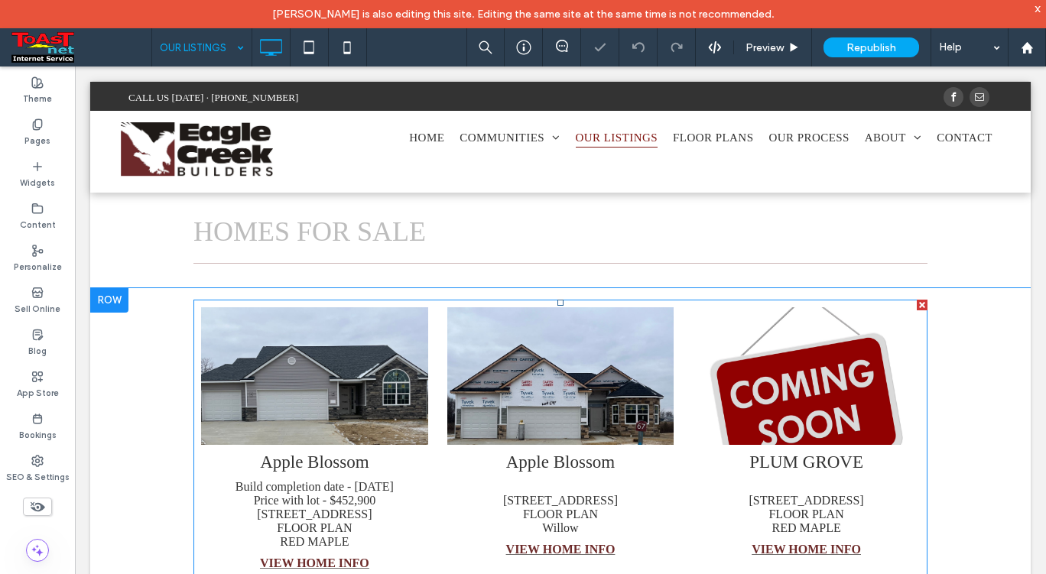
click at [580, 478] on div "Apple Blossom 7819 Gala Dr. Lot 67 FLOOR PLAN Willow" at bounding box center [560, 493] width 227 height 83
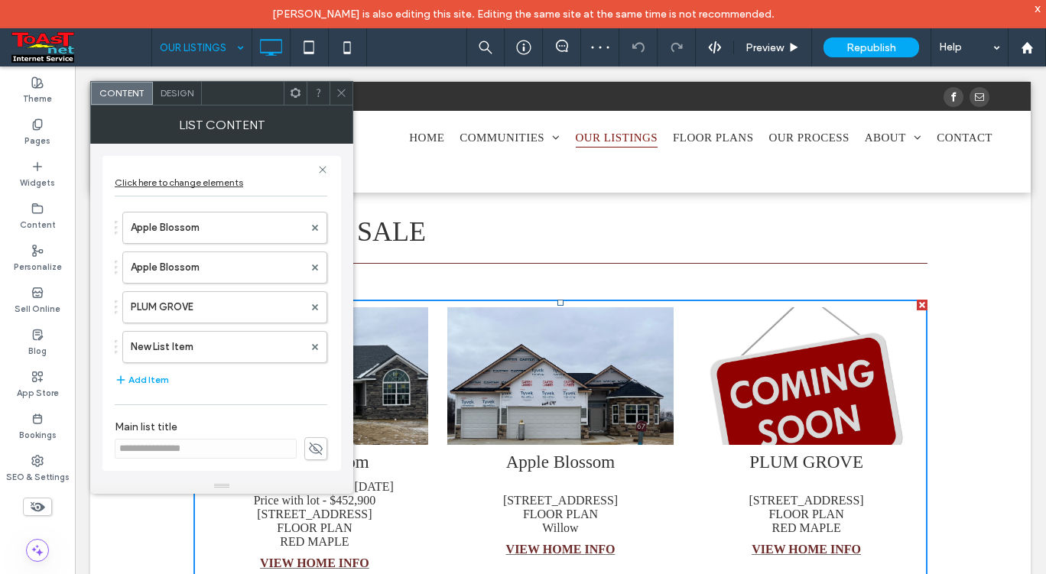
scroll to position [20, 0]
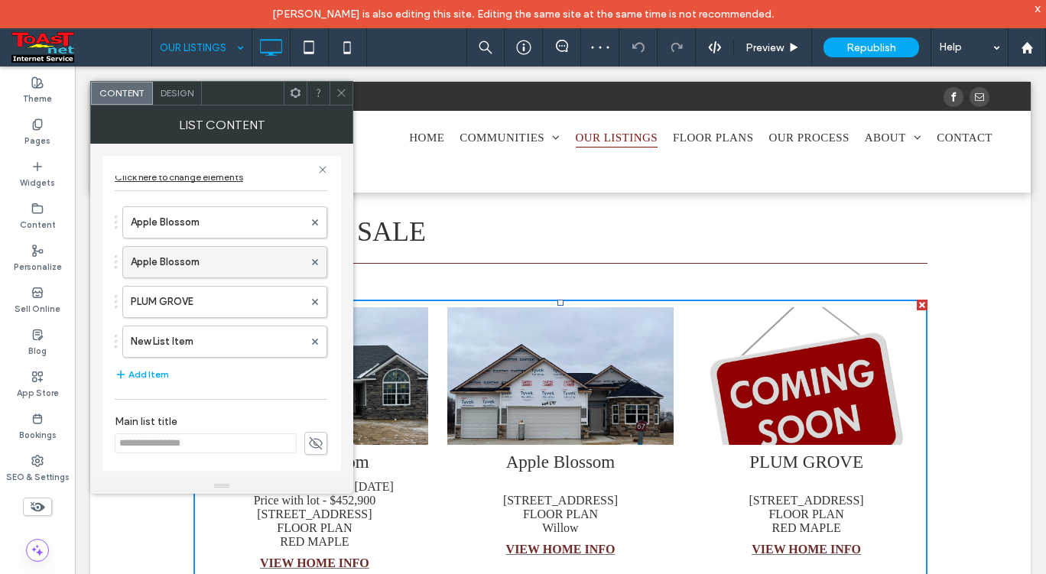
click at [164, 260] on label "Apple Blossom" at bounding box center [217, 262] width 173 height 31
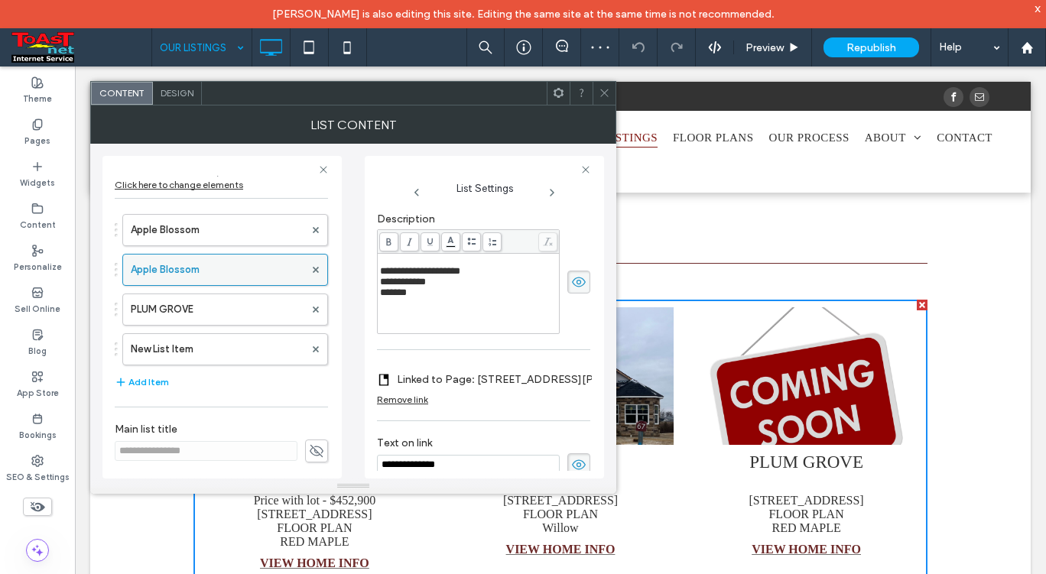
scroll to position [0, 0]
click at [606, 89] on icon at bounding box center [603, 92] width 11 height 11
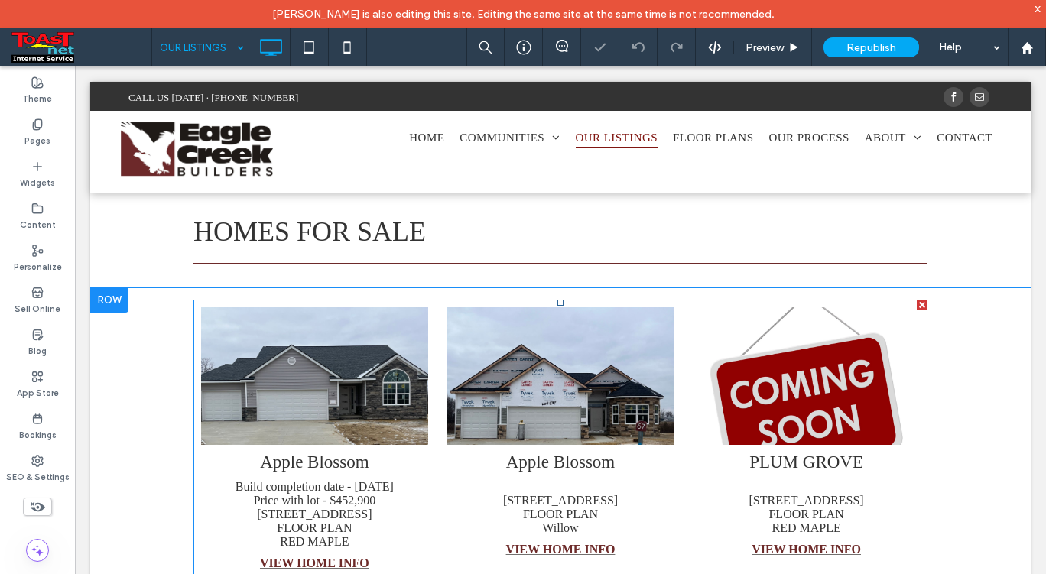
scroll to position [153, 0]
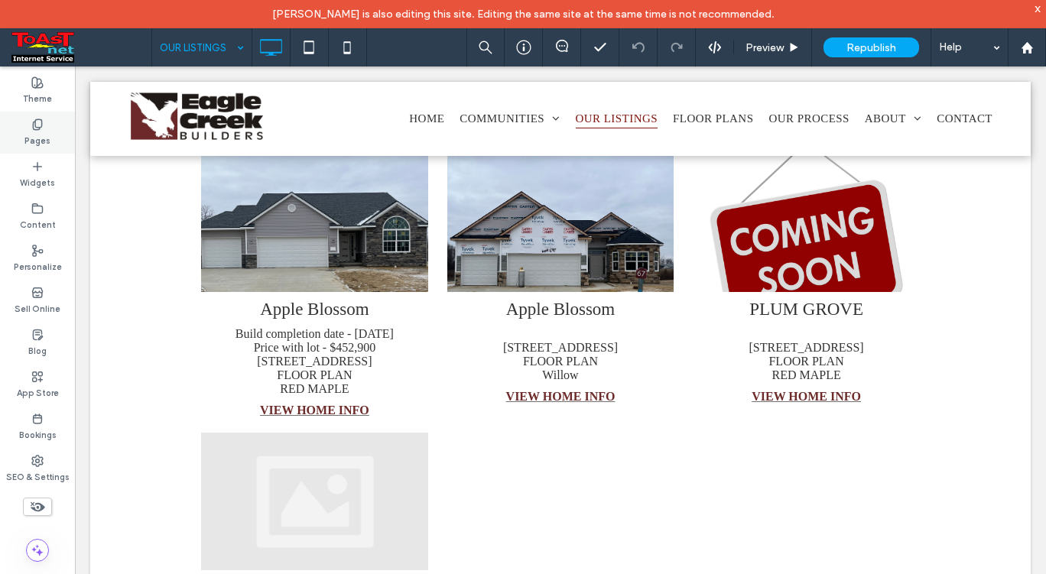
click at [43, 126] on icon at bounding box center [37, 124] width 12 height 12
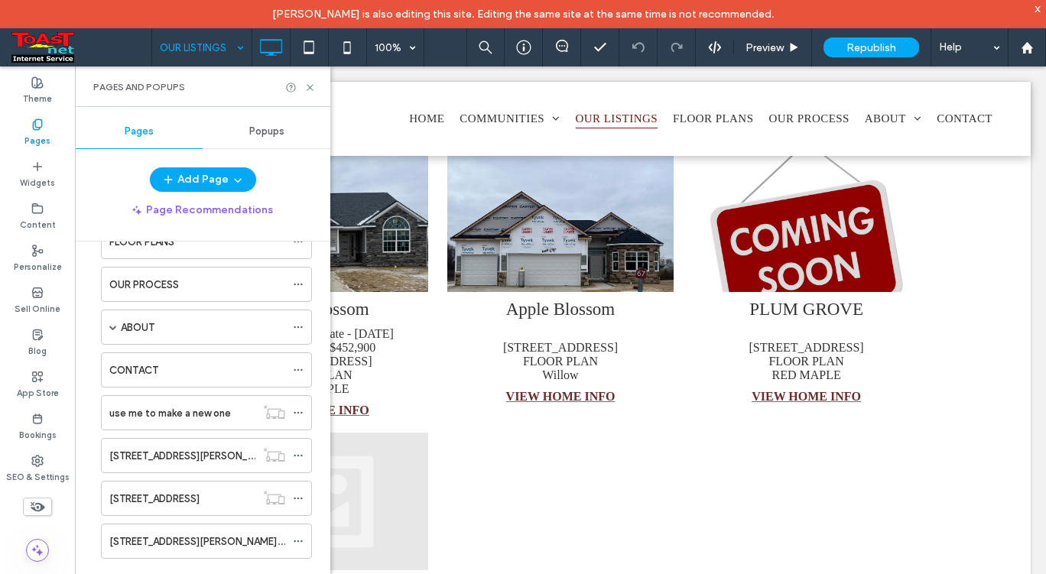
scroll to position [174, 0]
click at [130, 537] on label "7819 Gala Dr. Holland, Ohio" at bounding box center [220, 539] width 222 height 27
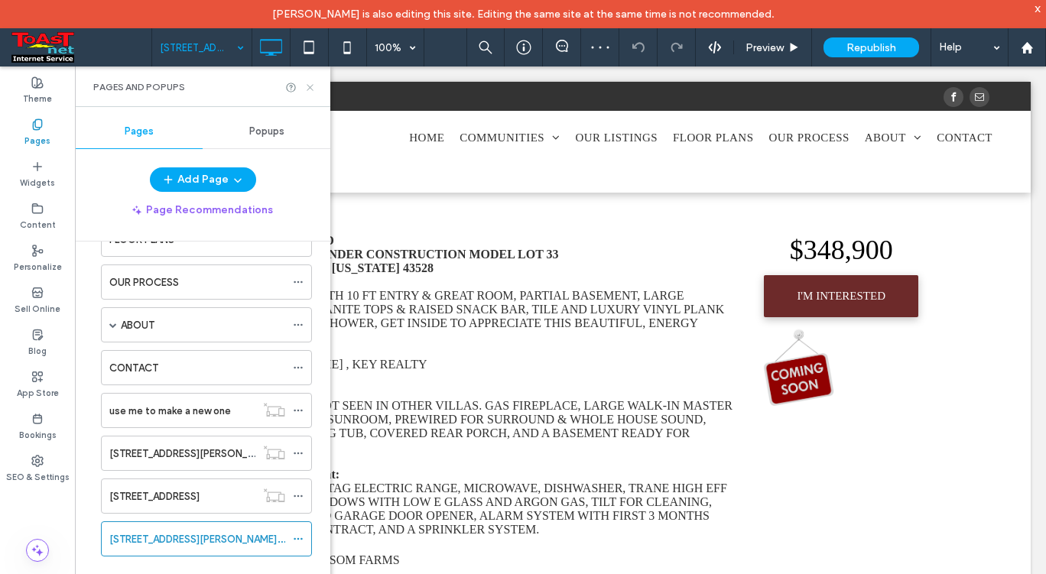
click at [310, 89] on icon at bounding box center [309, 87] width 11 height 11
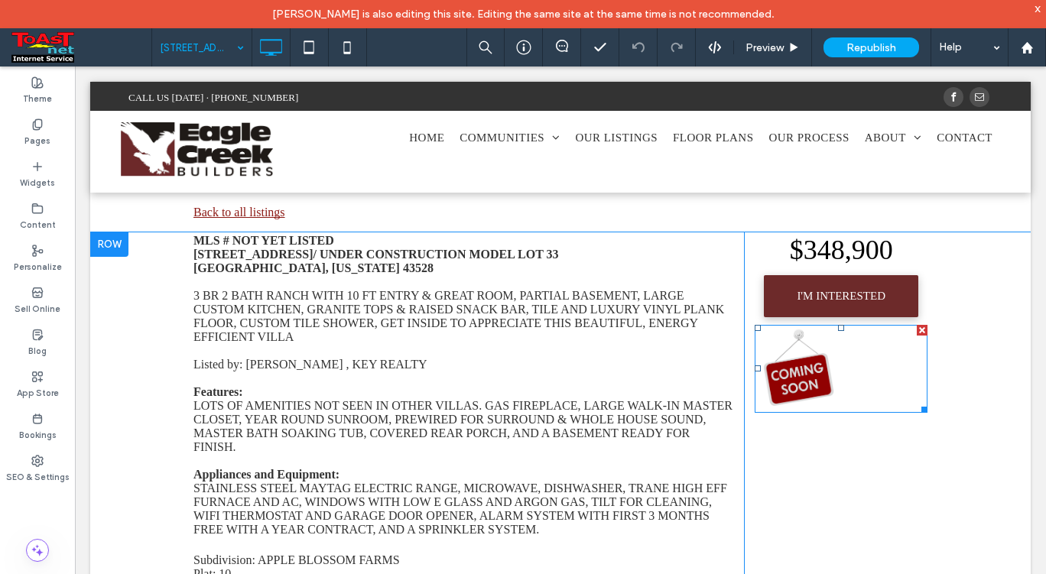
click at [805, 379] on link at bounding box center [798, 369] width 82 height 82
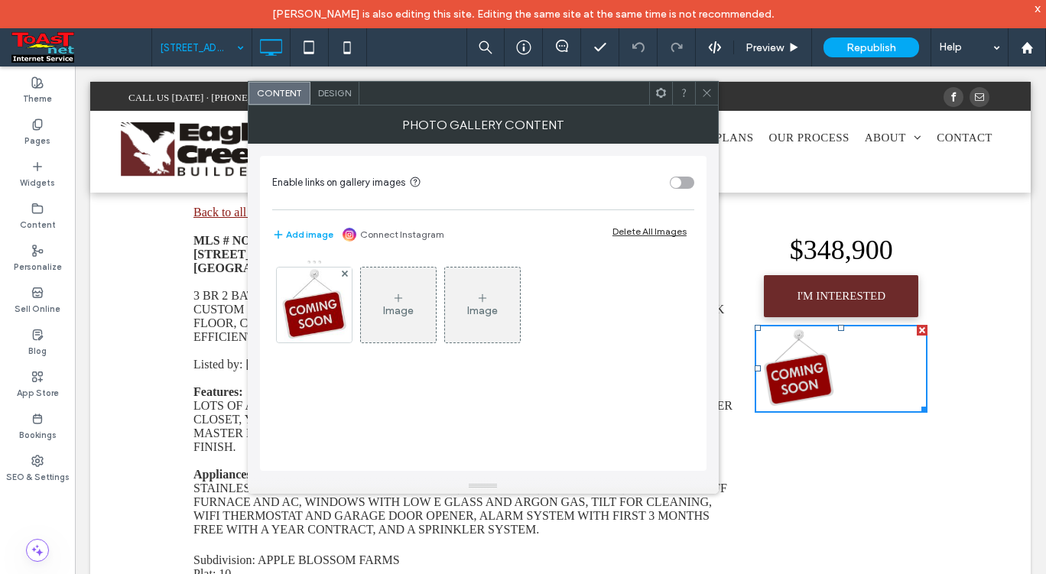
click at [400, 309] on div "Image" at bounding box center [398, 310] width 31 height 13
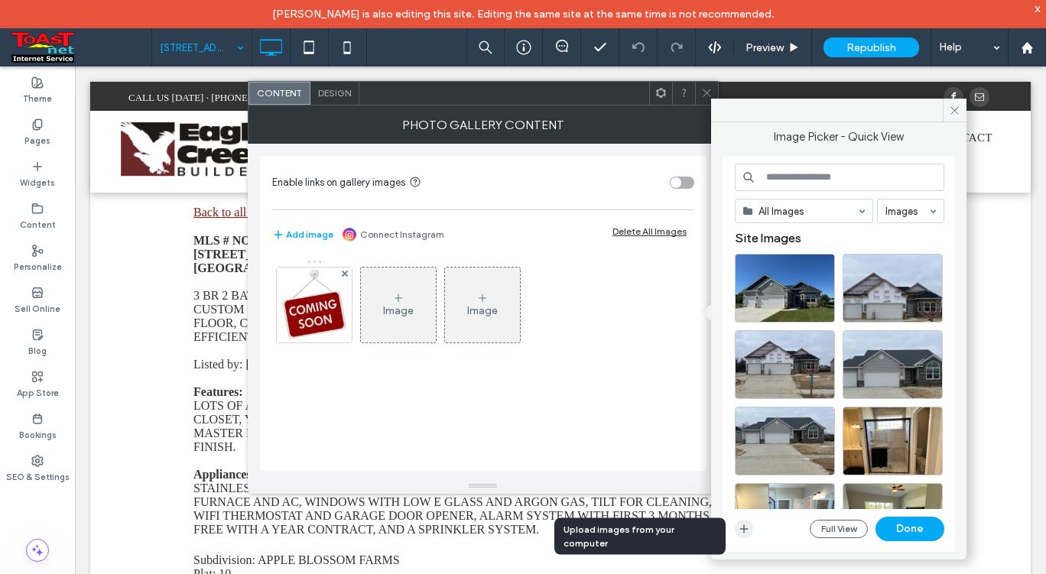
click at [738, 533] on icon "button" at bounding box center [744, 529] width 12 height 12
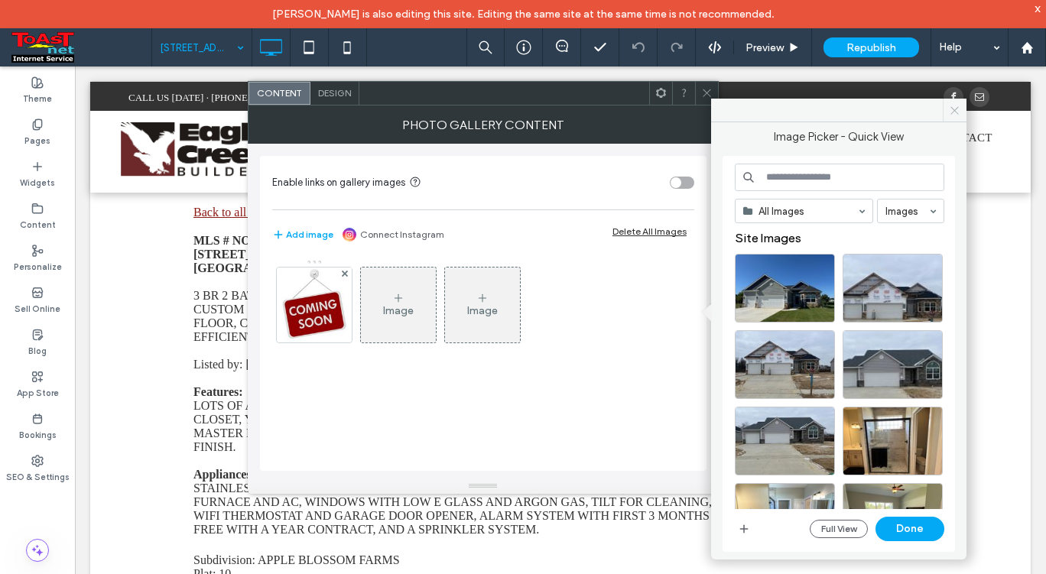
click at [955, 112] on use at bounding box center [955, 110] width 8 height 8
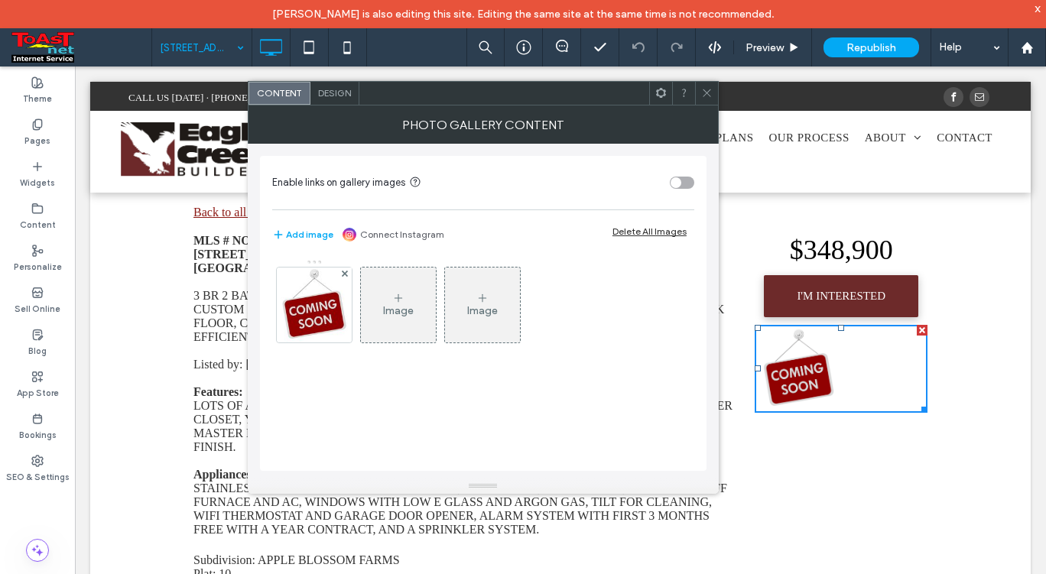
click at [711, 84] on span at bounding box center [706, 93] width 11 height 23
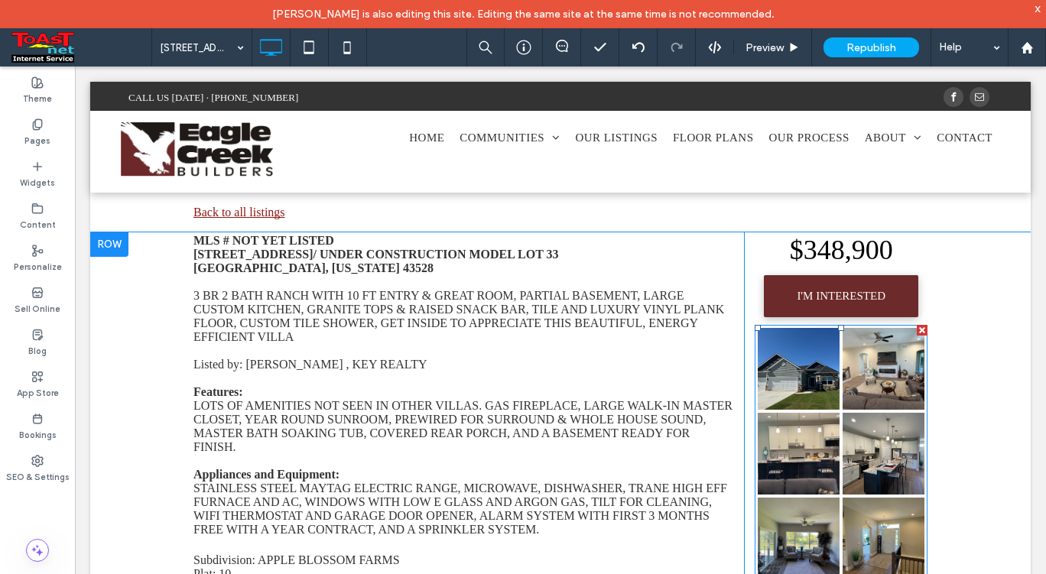
click at [786, 437] on link at bounding box center [798, 454] width 82 height 82
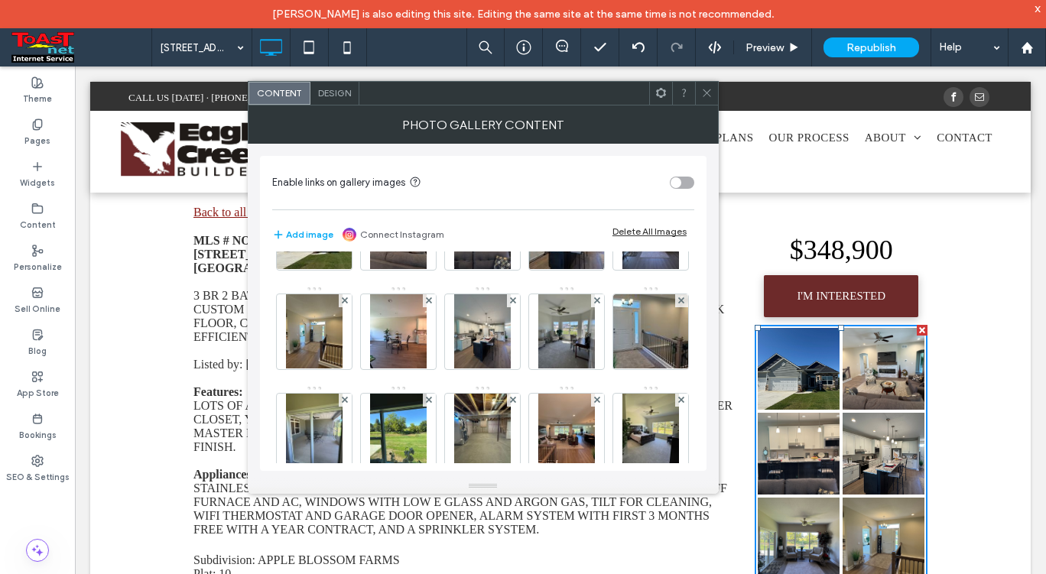
scroll to position [302, 0]
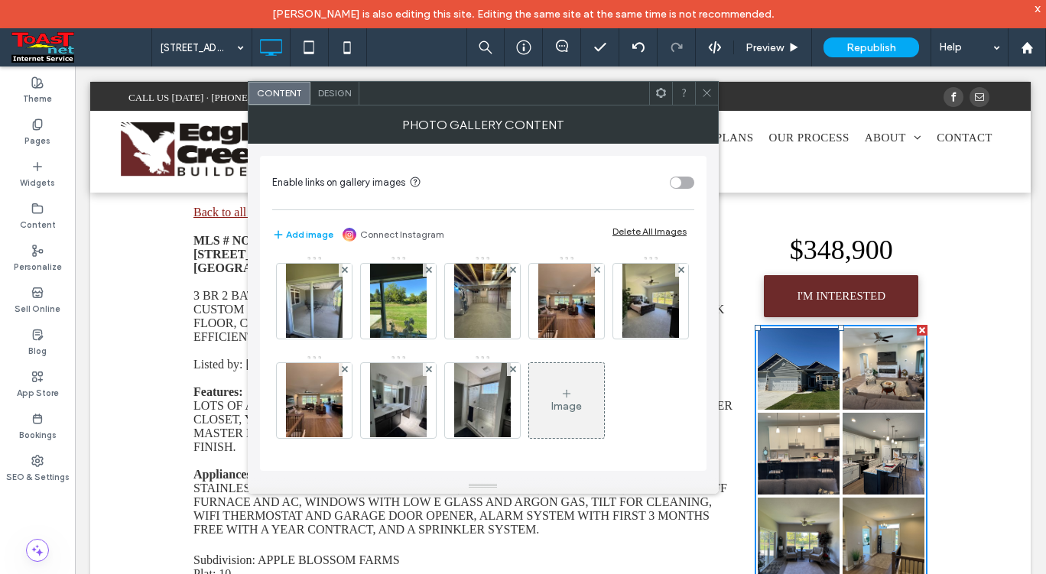
click at [702, 91] on icon at bounding box center [706, 92] width 11 height 11
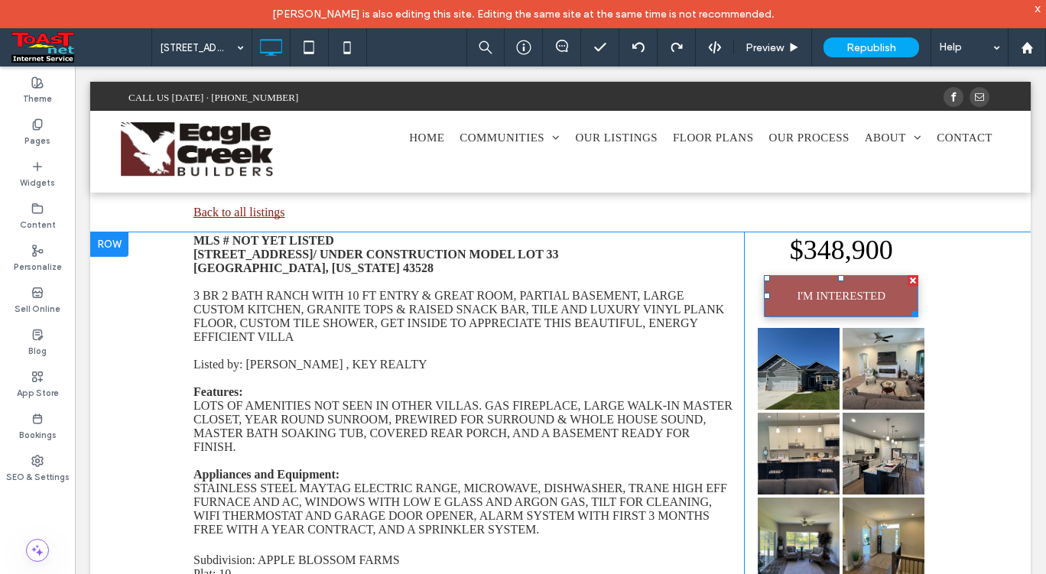
click at [826, 302] on span "I'M INTERESTED" at bounding box center [840, 296] width 99 height 28
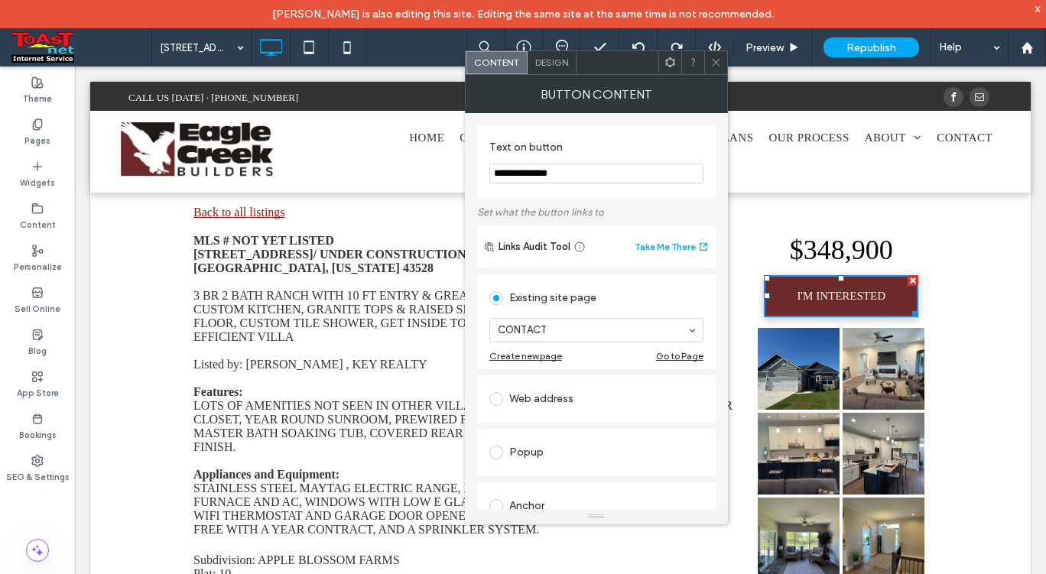
click at [717, 63] on icon at bounding box center [715, 62] width 11 height 11
